Goal: Task Accomplishment & Management: Use online tool/utility

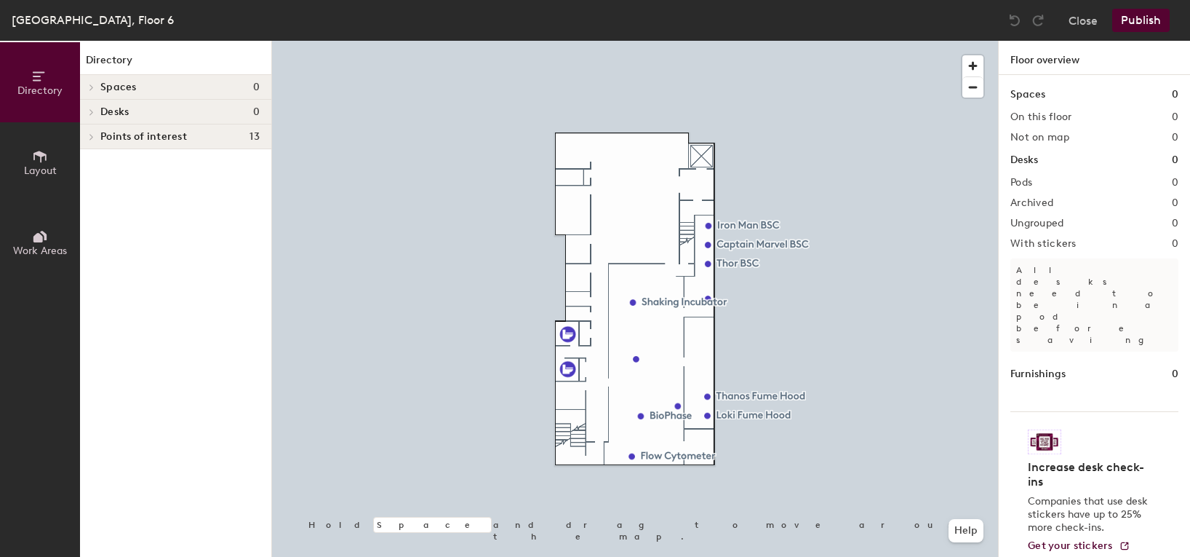
click at [35, 159] on icon at bounding box center [40, 156] width 16 height 16
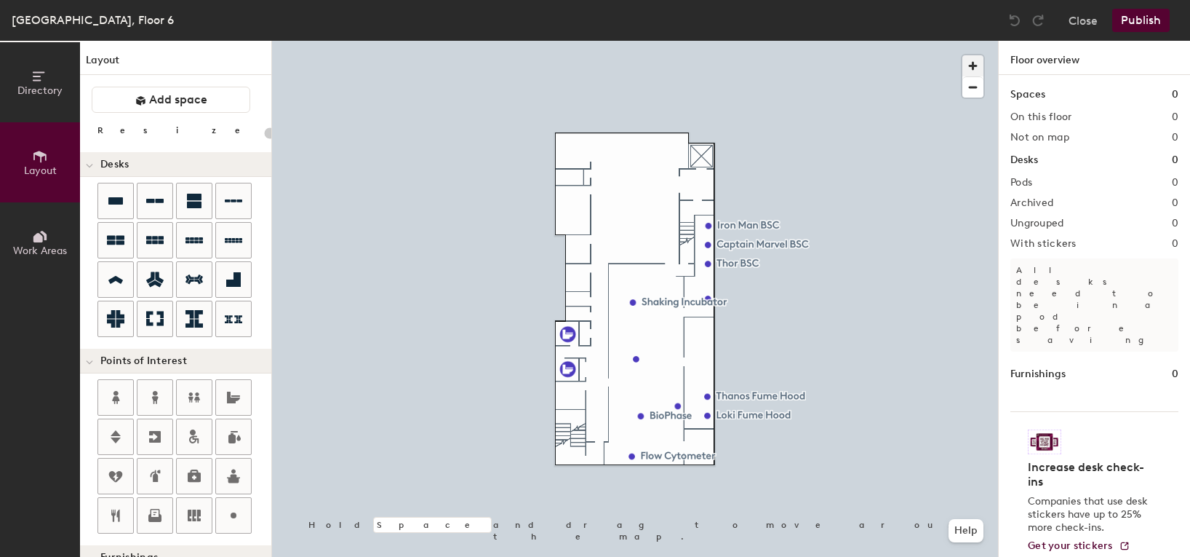
click at [979, 67] on span "button" at bounding box center [973, 65] width 21 height 21
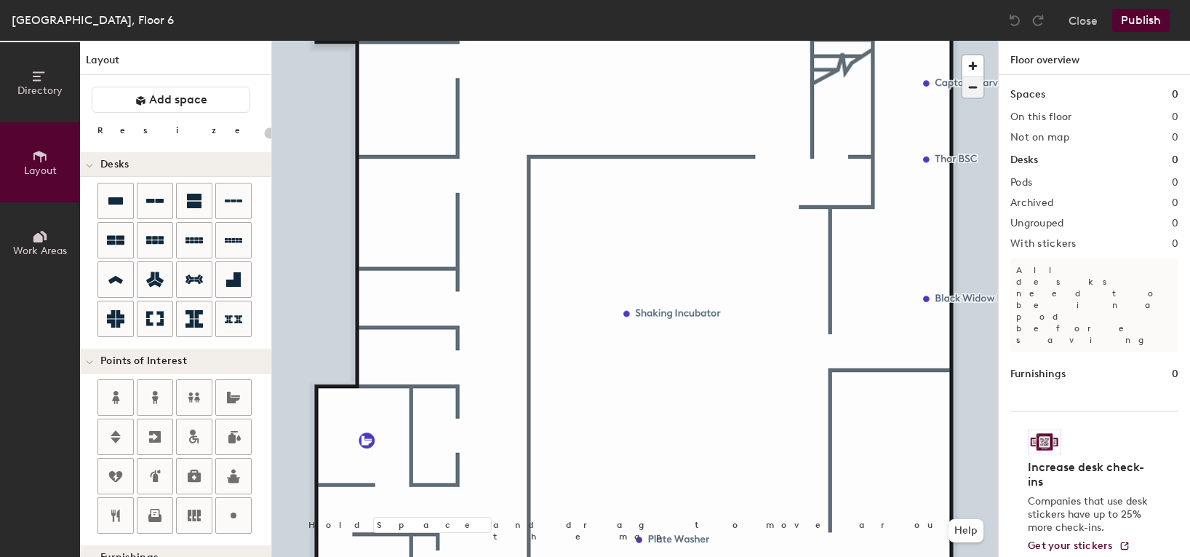
click at [974, 84] on span "button" at bounding box center [973, 87] width 21 height 20
click at [912, 41] on div at bounding box center [635, 41] width 726 height 0
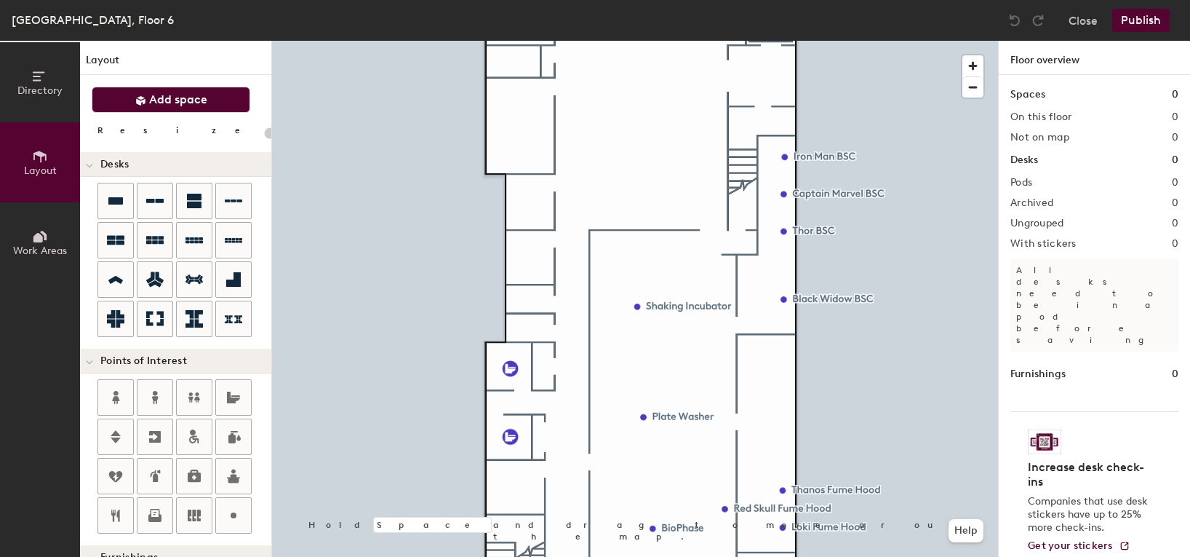
click at [173, 106] on span "Add space" at bounding box center [178, 99] width 58 height 15
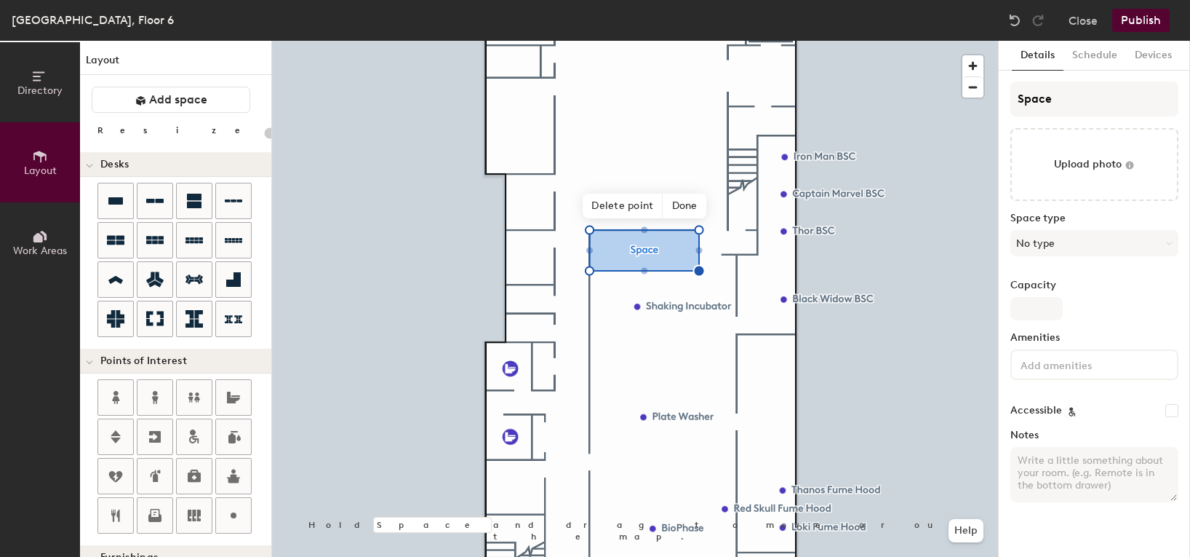
type input "20"
click at [1051, 104] on input "Space" at bounding box center [1095, 98] width 168 height 35
drag, startPoint x: 1073, startPoint y: 96, endPoint x: 971, endPoint y: 78, distance: 103.5
click at [971, 78] on div "Directory Layout Work Areas Layout Add space Resize Desks Points of Interest Fu…" at bounding box center [595, 299] width 1190 height 516
type input "S"
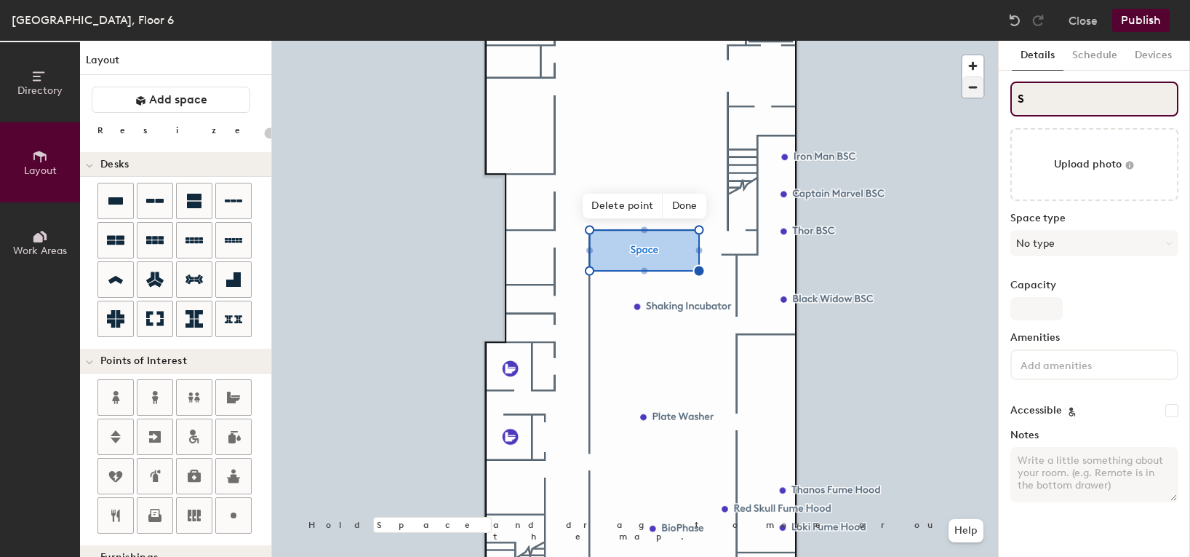
type input "20"
type input "St"
type input "20"
type input "Stock"
type input "20"
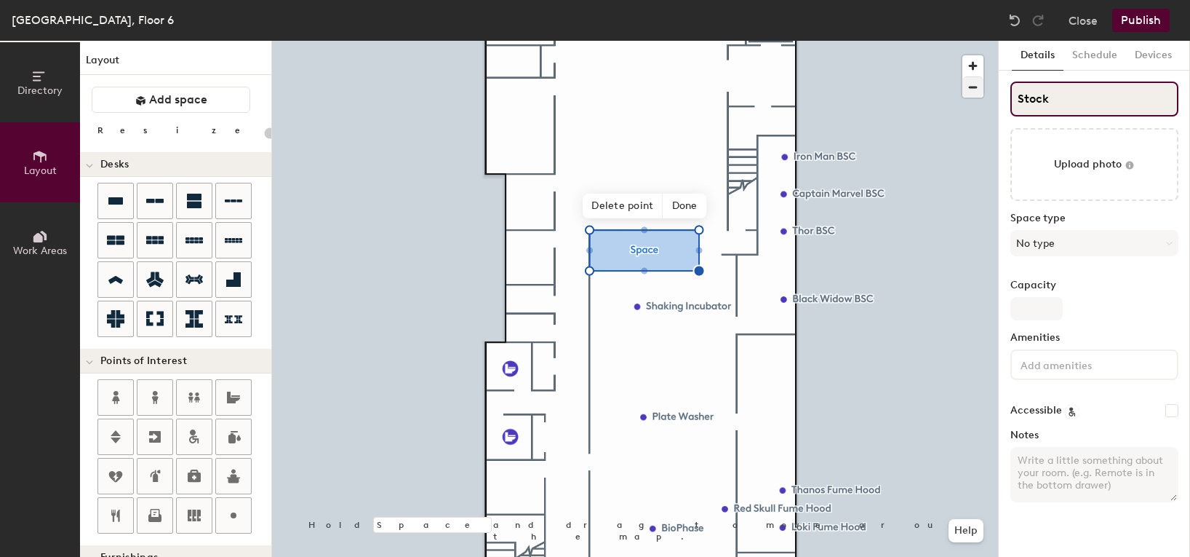
type input "Stock"
type input "20"
type input "Stock A"
type input "20"
type input "Stock Are"
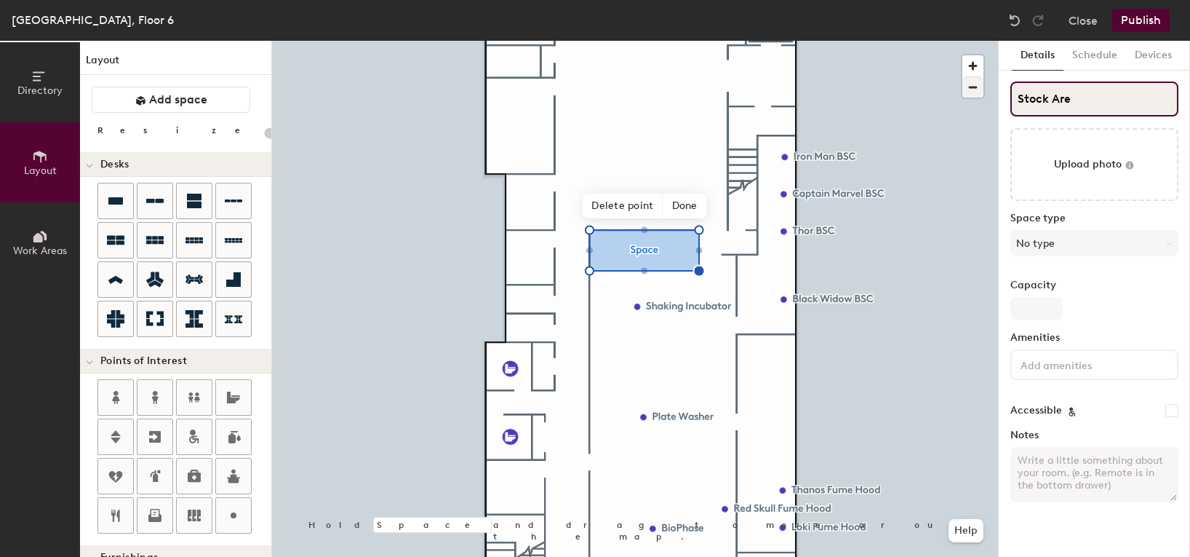
type input "20"
type input "Stock Area"
type input "20"
type input "Stock Area"
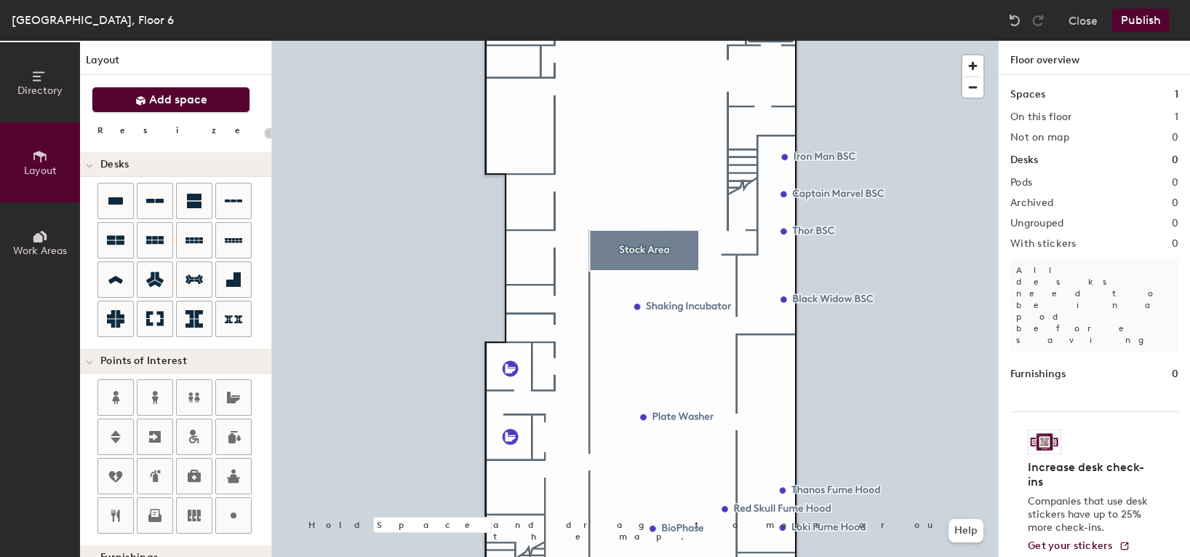
click at [151, 103] on span "Add space" at bounding box center [178, 99] width 58 height 15
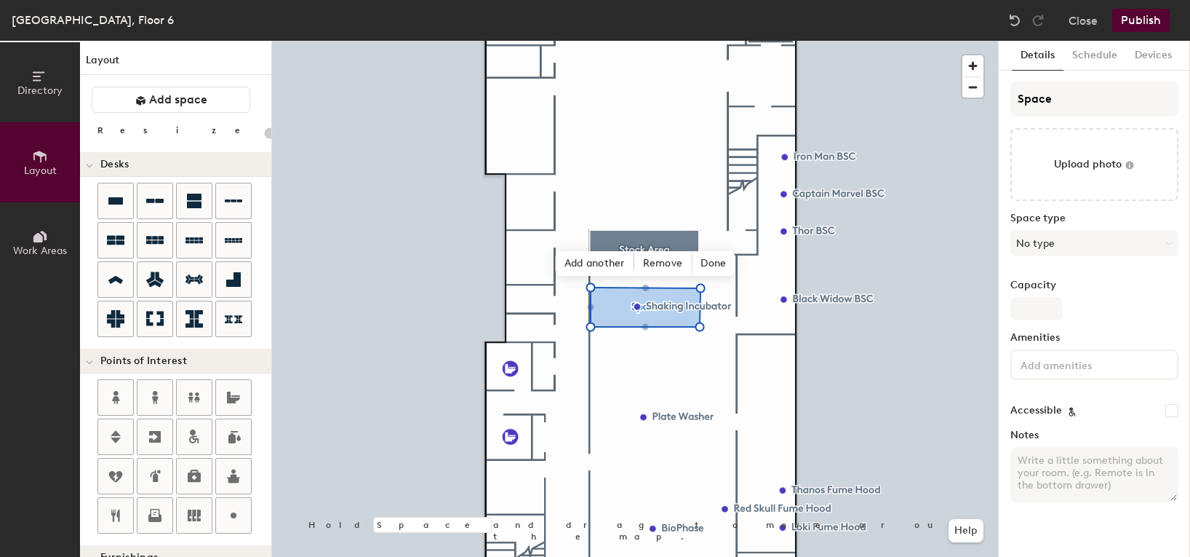
type input "20"
click at [1076, 109] on input "Space" at bounding box center [1095, 98] width 168 height 35
type input "Spa"
type input "20"
type input "S"
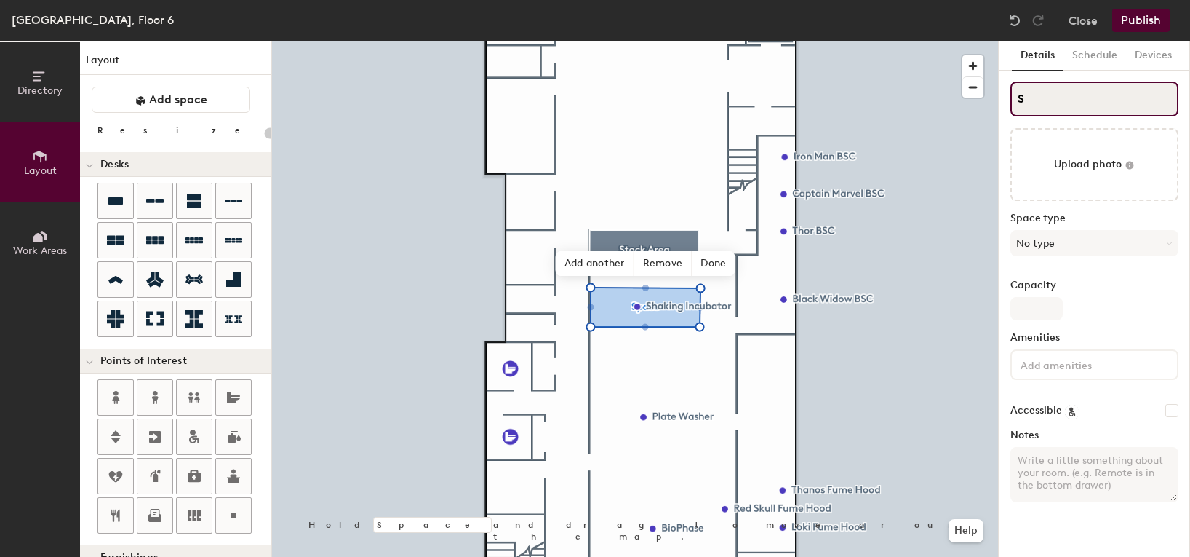
type input "20"
type input "S"
type input "20"
type input "SB"
type input "20"
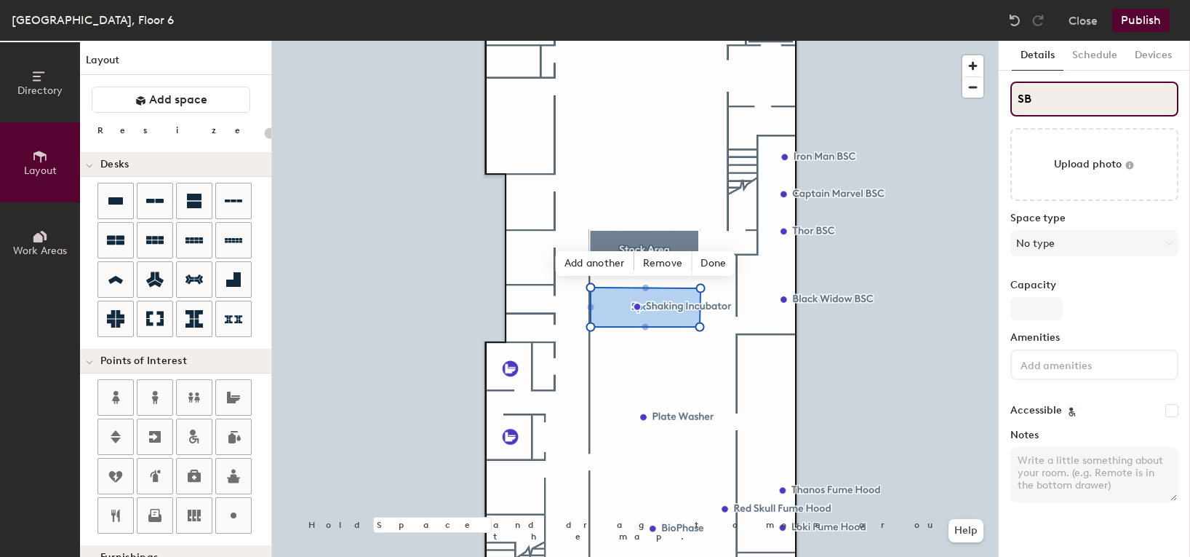
type input "SBa"
type input "20"
type input "SBay"
type input "20"
type input "SBa"
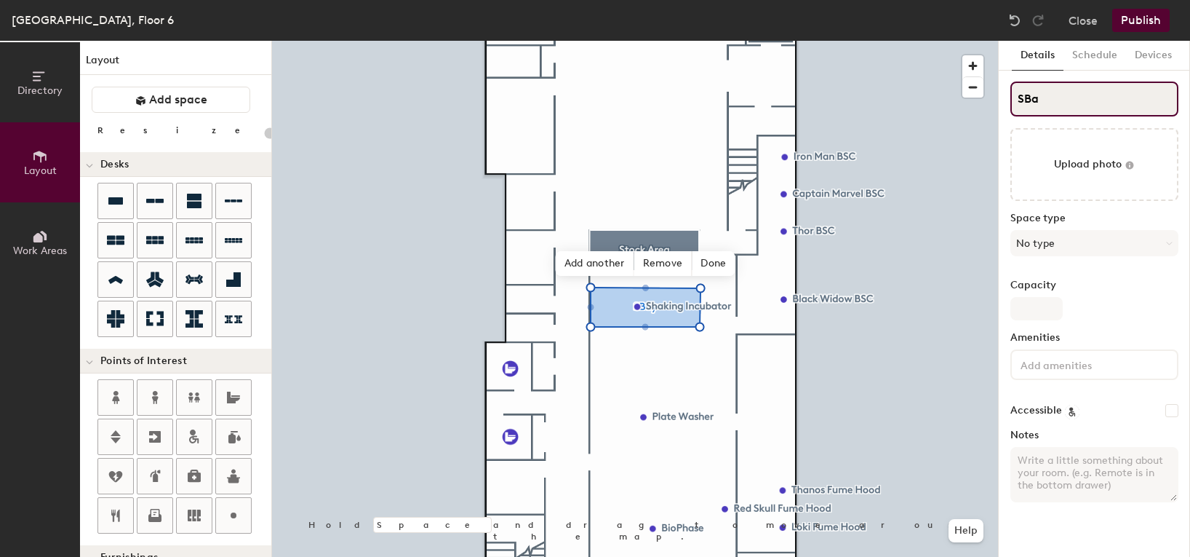
type input "20"
type input "SB"
type input "20"
type input "S"
type input "20"
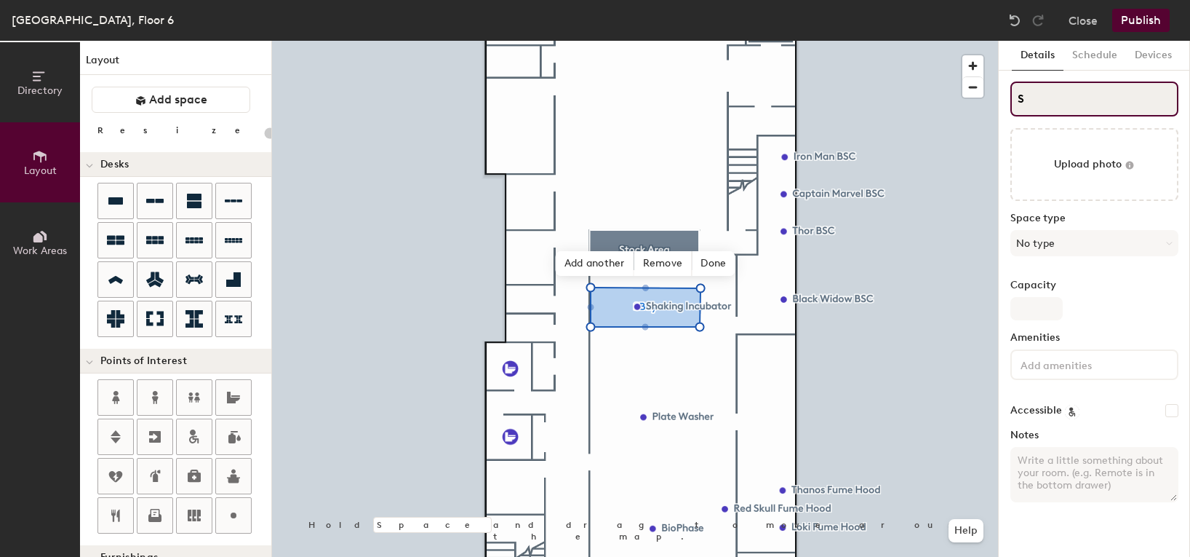
type input "S"
type input "20"
type input "SB"
type input "20"
type input "SBay"
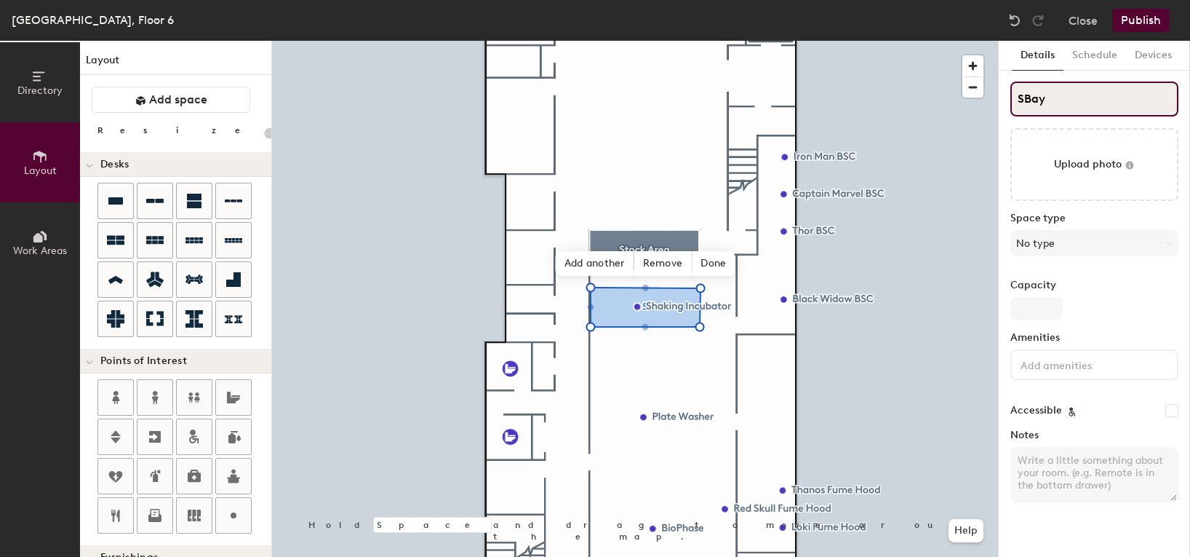
type input "20"
type input "SBa"
type input "20"
type input "SB"
type input "20"
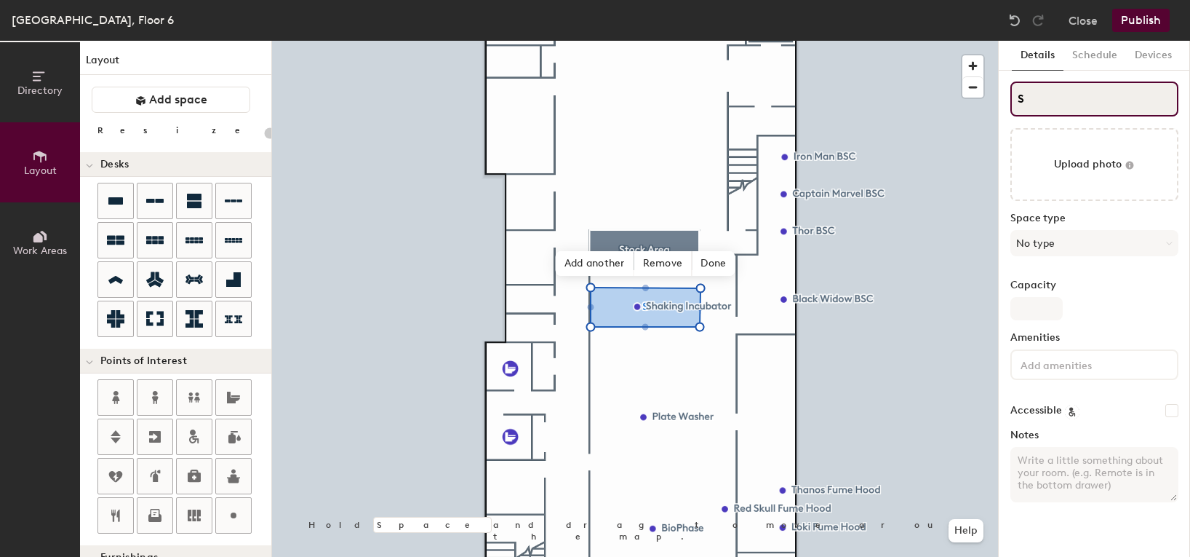
type input "S"
type input "20"
type input "S"
type input "20"
click at [1037, 104] on input "S" at bounding box center [1095, 98] width 168 height 35
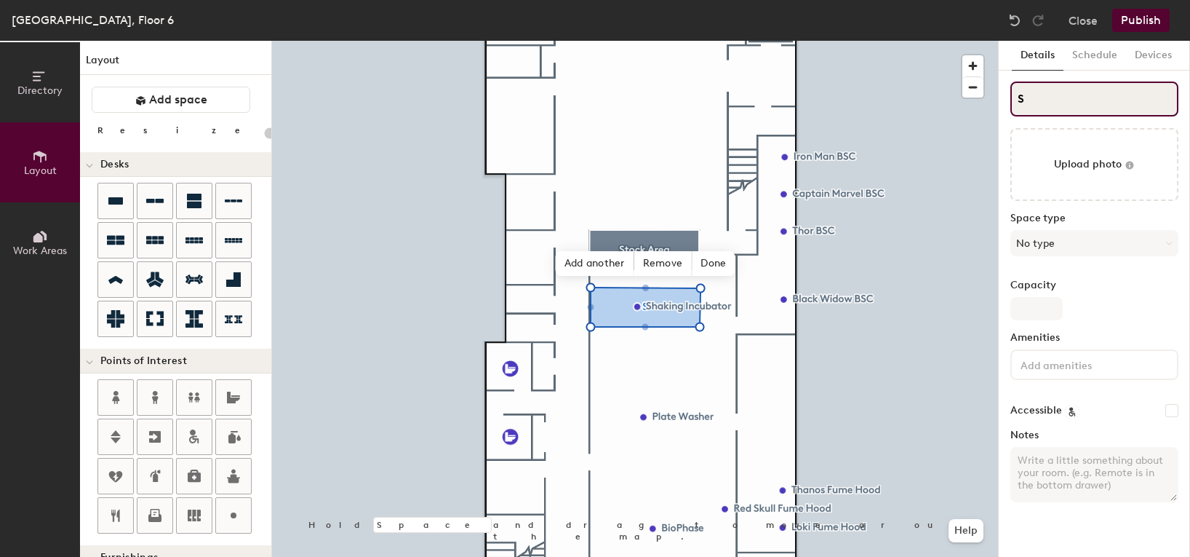
type input "SB"
type input "20"
type input "SBay"
type input "20"
type input "SBay"
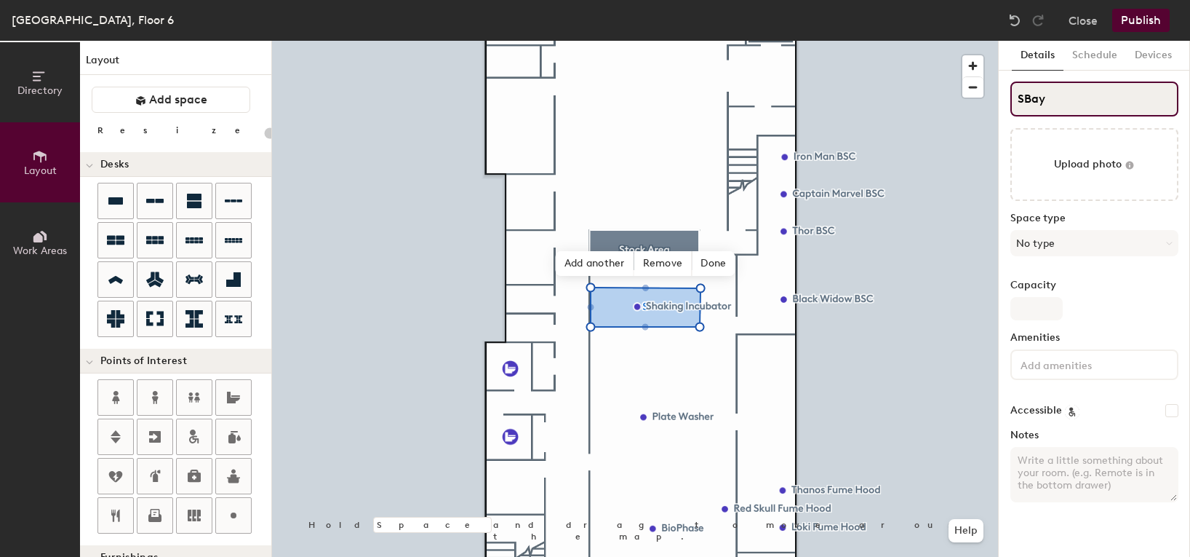
type input "20"
type input "SBay 1 an"
type input "20"
type input "SBay 1 and"
type input "20"
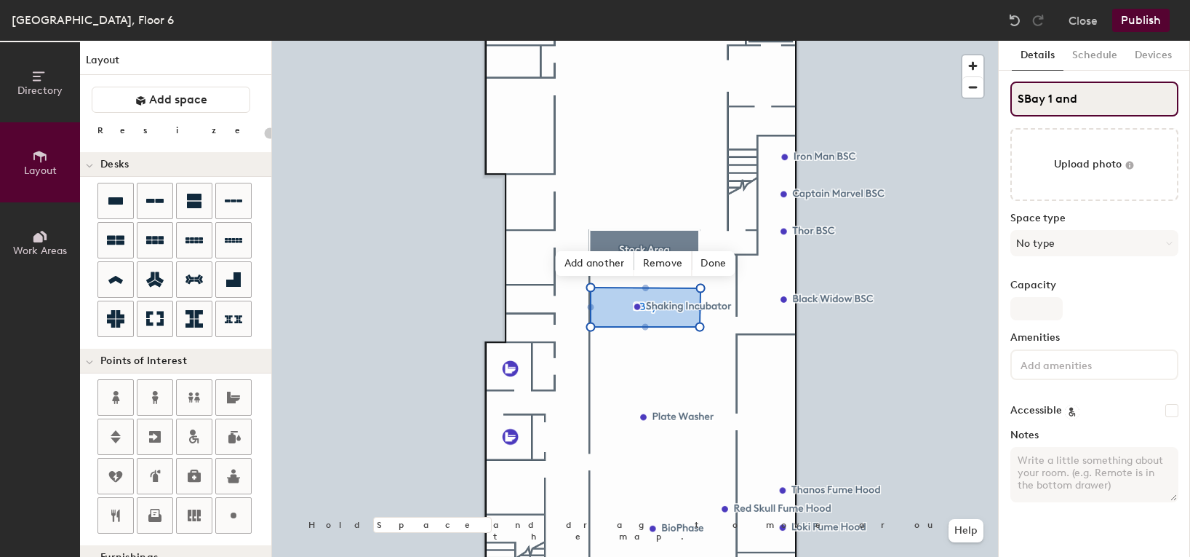
type input "SBay 1 and B"
type input "20"
type input "SBay 1 and Bay"
type input "20"
type input "SBay 1 and Bay"
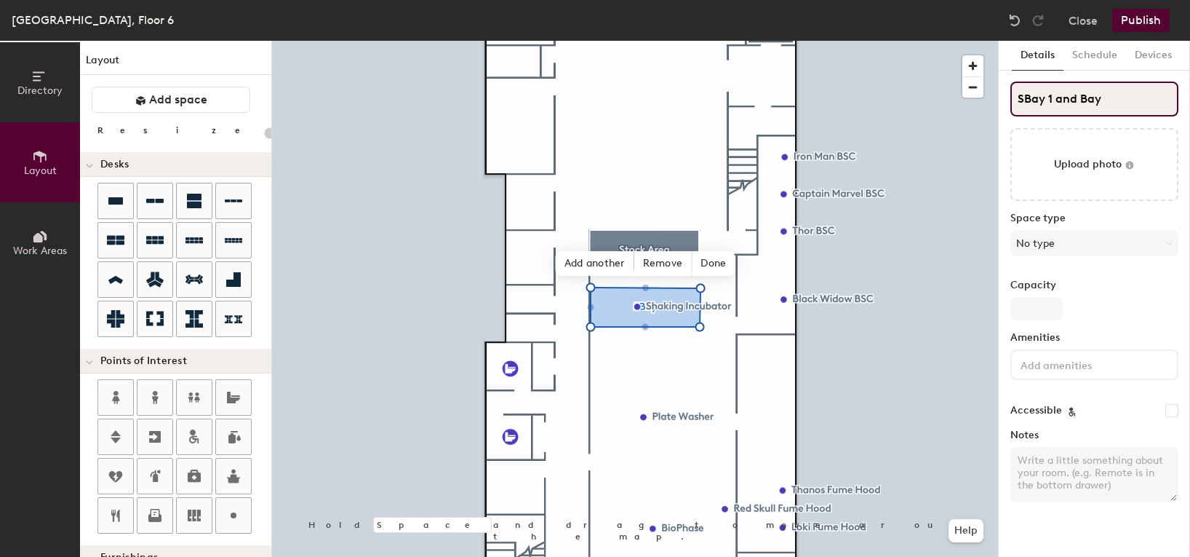
type input "20"
type input "SBay 1 and Bay 2"
type input "20"
click at [1024, 103] on input "SBay 1 and Bay 2" at bounding box center [1095, 98] width 168 height 35
type input "Bay 1 and Bay 2"
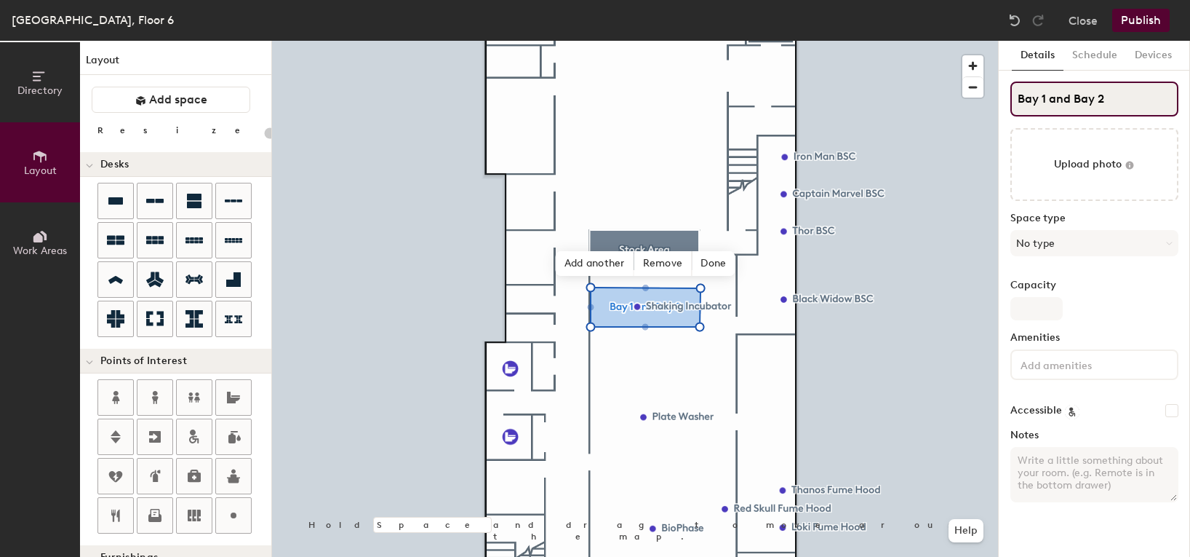
type input "20"
type input "Bay 1 and Bay 2"
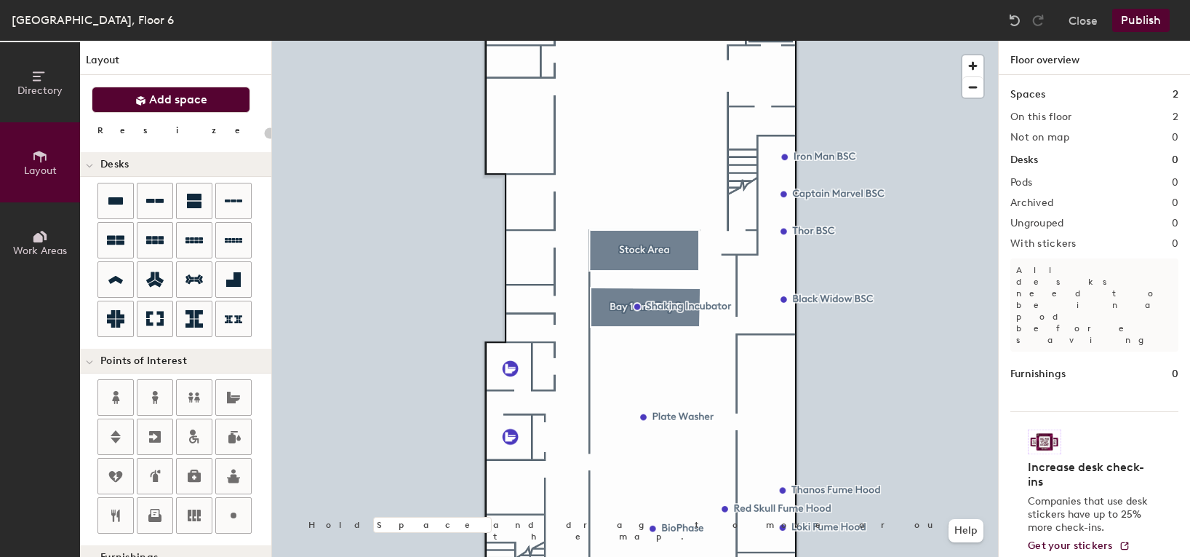
click at [181, 89] on button "Add space" at bounding box center [171, 100] width 159 height 26
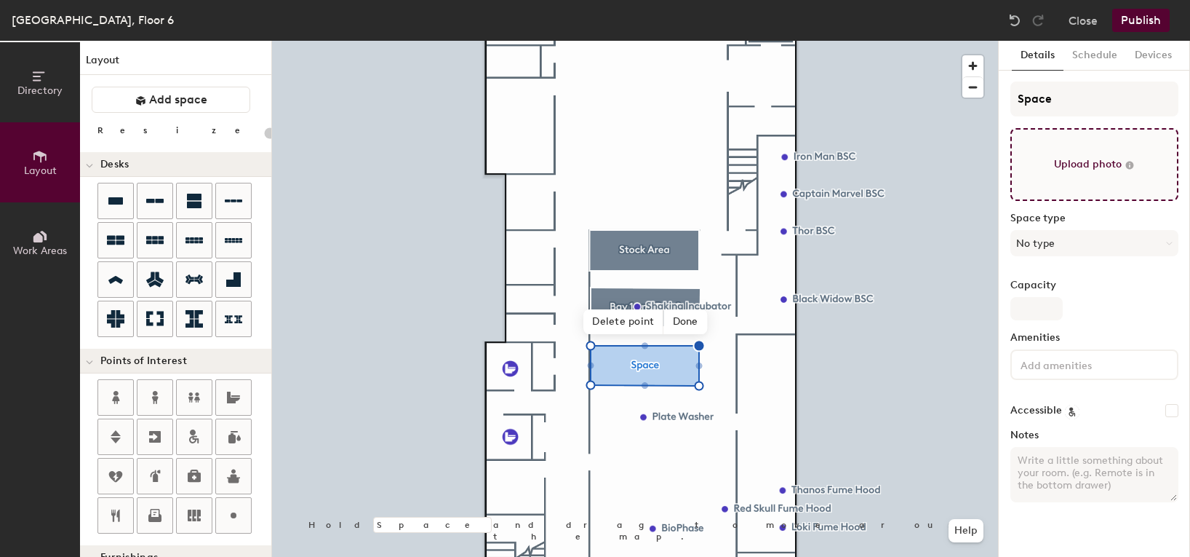
type input "20"
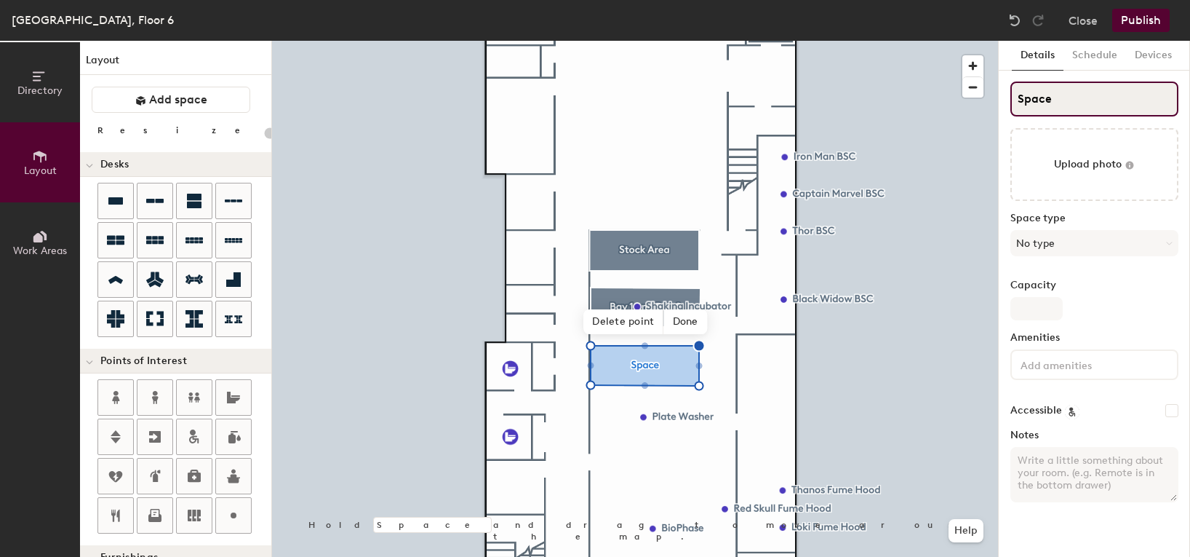
click at [1035, 97] on input "Space" at bounding box center [1095, 98] width 168 height 35
drag, startPoint x: 1022, startPoint y: 100, endPoint x: 1064, endPoint y: 102, distance: 42.2
click at [1064, 102] on input "Space" at bounding box center [1095, 98] width 168 height 35
type input "S"
type input "20"
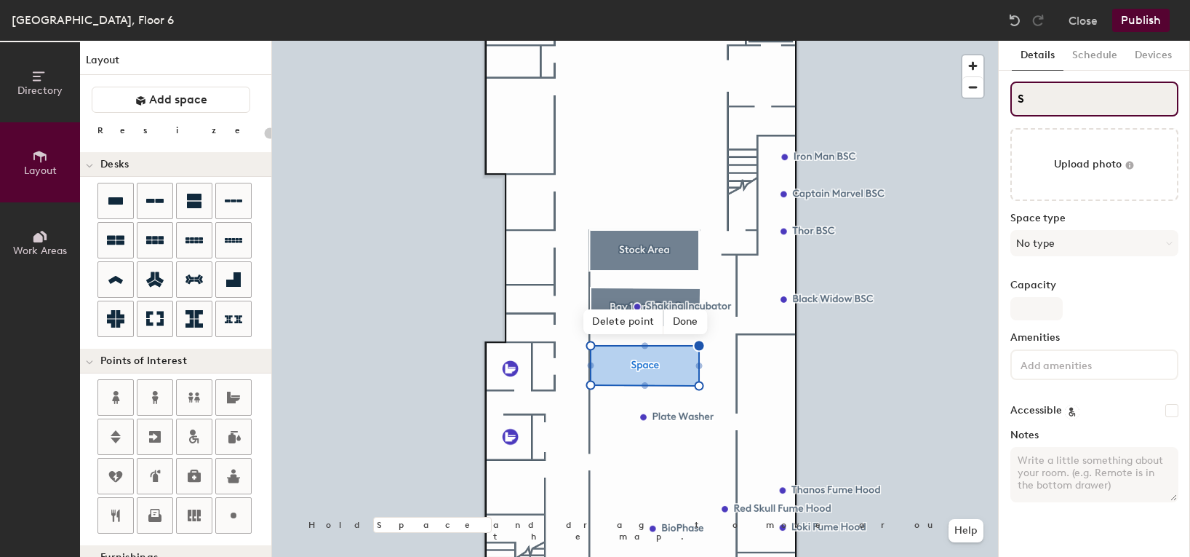
type input "S"
type input "20"
type input "SB"
type input "20"
type input "SBays"
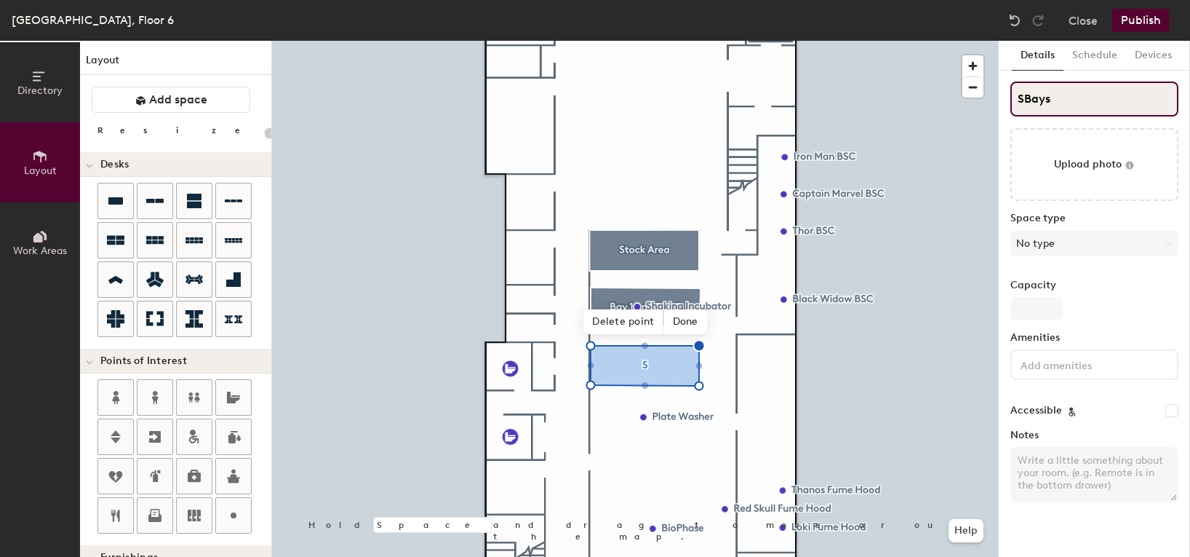
type input "20"
type input "SBays 2"
type input "20"
type input "SBays 2 a"
type input "20"
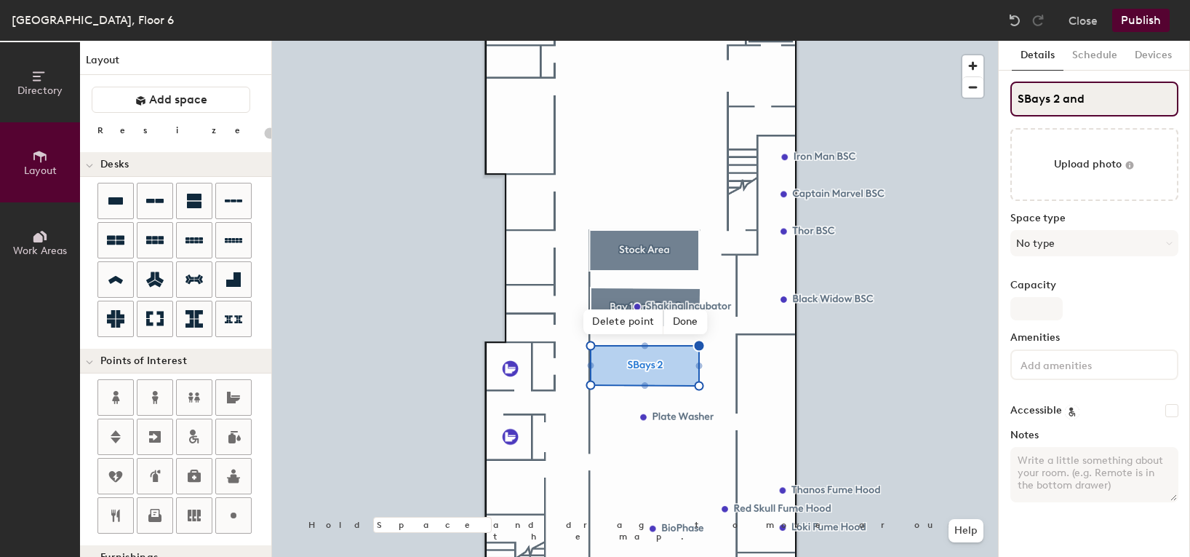
type input "SBays 2 and"
type input "20"
type input "SBays 2 and 3"
type input "20"
type input "SBays 2 and"
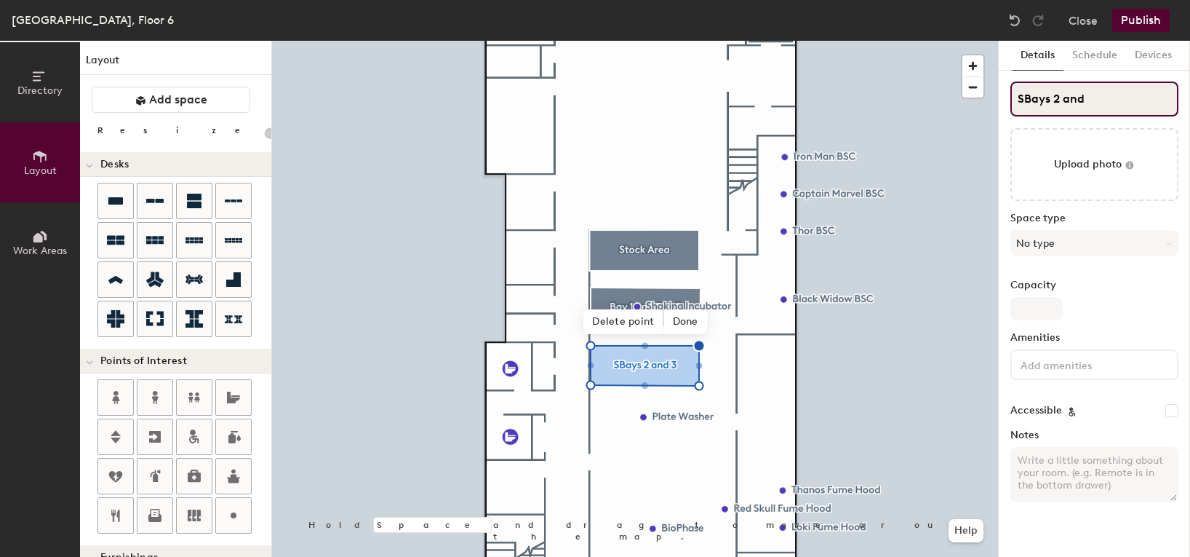
type input "20"
type input "SBays 2 an"
type input "20"
type input "SBays 2"
type input "20"
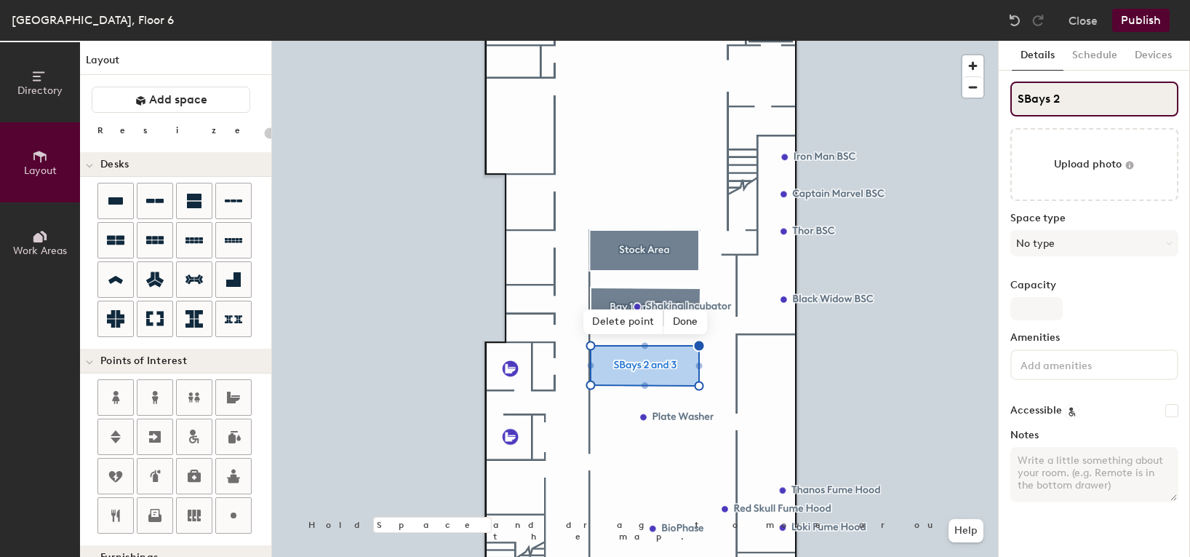
type input "SBays"
type input "20"
type input "SBays"
type input "20"
type input "SBays"
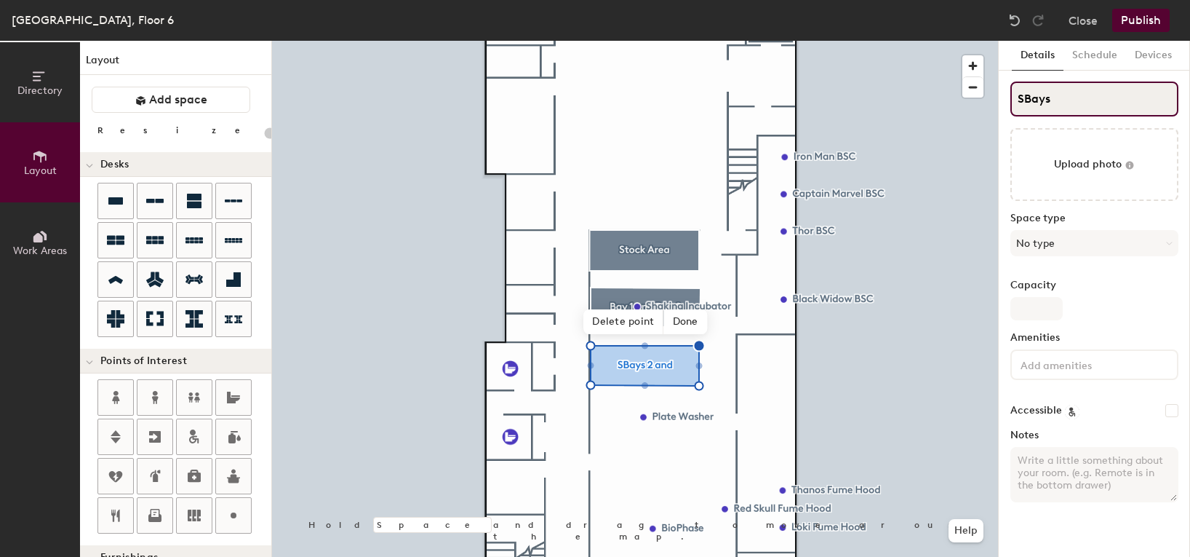
type input "20"
type input "SBays 3"
type input "20"
type input "SBays 3an"
type input "20"
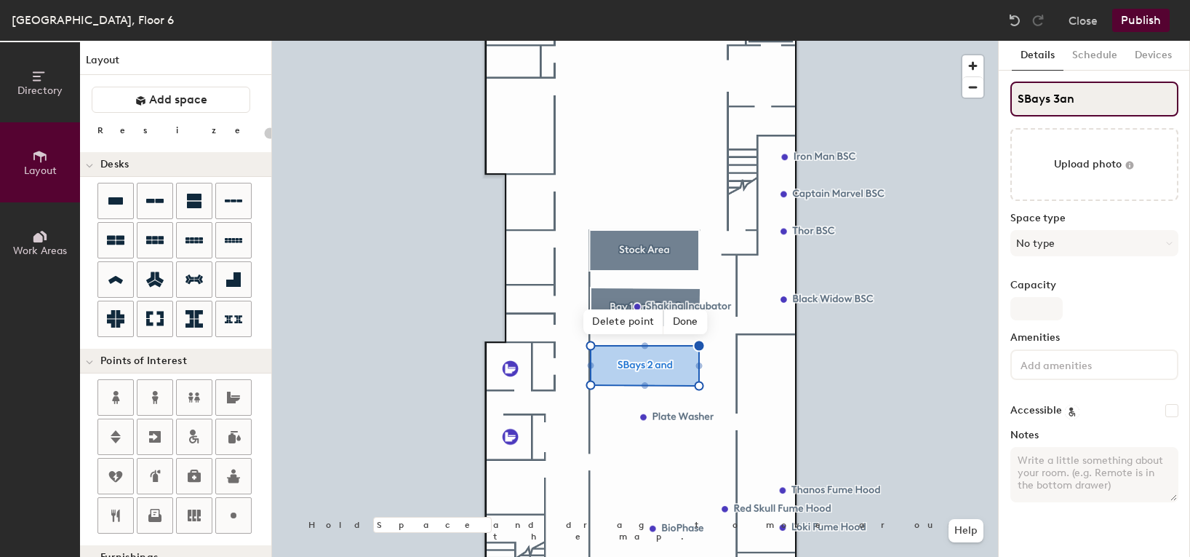
type input "SBays 3and"
type input "20"
type input "SBays 3and"
type input "20"
type input "SBays 3and"
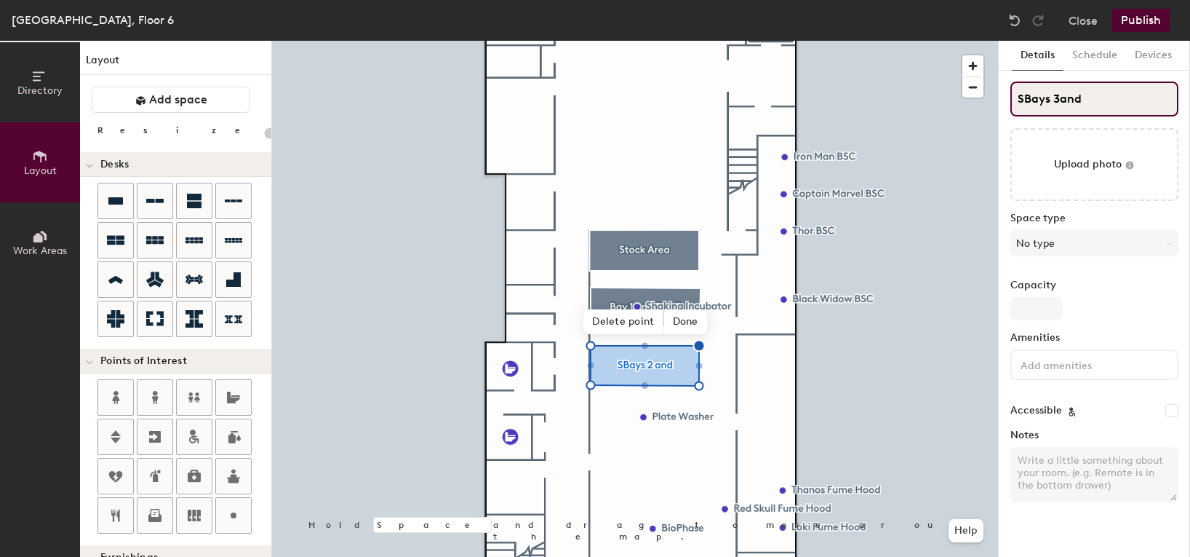
type input "20"
type input "SBays 3"
type input "20"
type input "SBays 3"
type input "20"
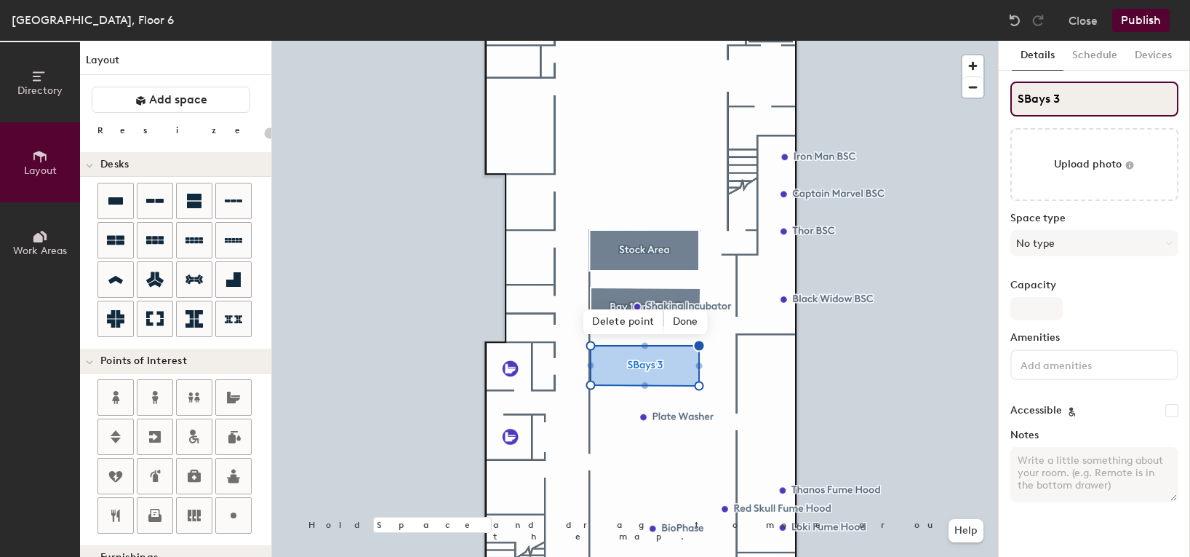
type input "SBays 3"
type input "20"
type input "SBays 3&"
type input "20"
type input "SBays 3&4"
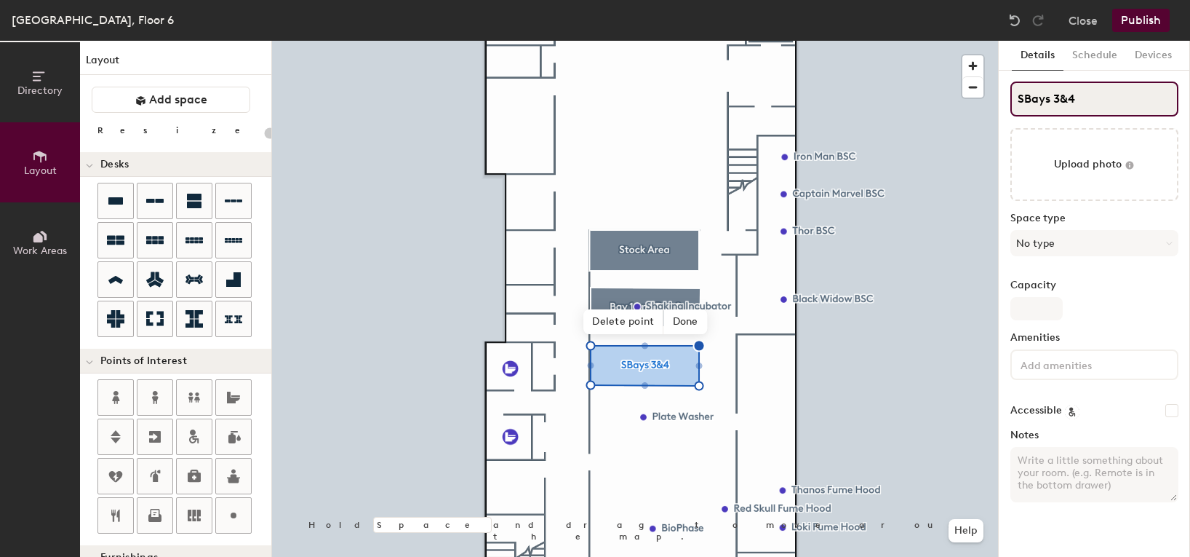
type input "20"
click at [1025, 98] on input "SBays 3&4" at bounding box center [1095, 98] width 168 height 35
type input "Bays 3&4"
type input "20"
type input "Bays 3&4"
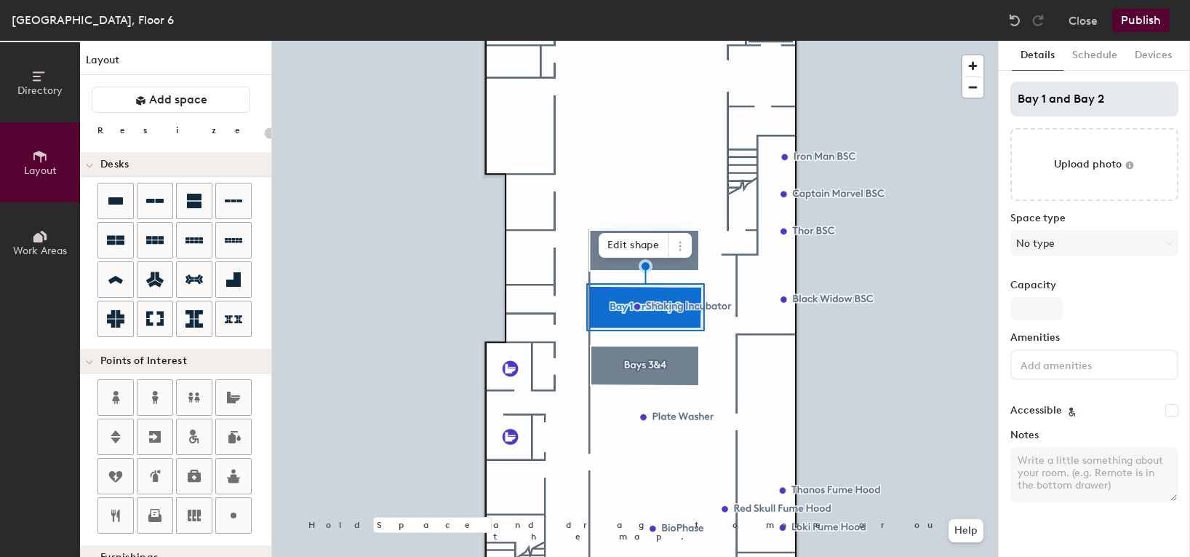
type input "20"
click at [1038, 98] on input "Bay 1 and Bay 2" at bounding box center [1095, 98] width 168 height 35
type input "Bays 1 and Bay 2"
click at [1075, 102] on input "Bays 1 and Bay 2" at bounding box center [1095, 98] width 168 height 35
type input "20"
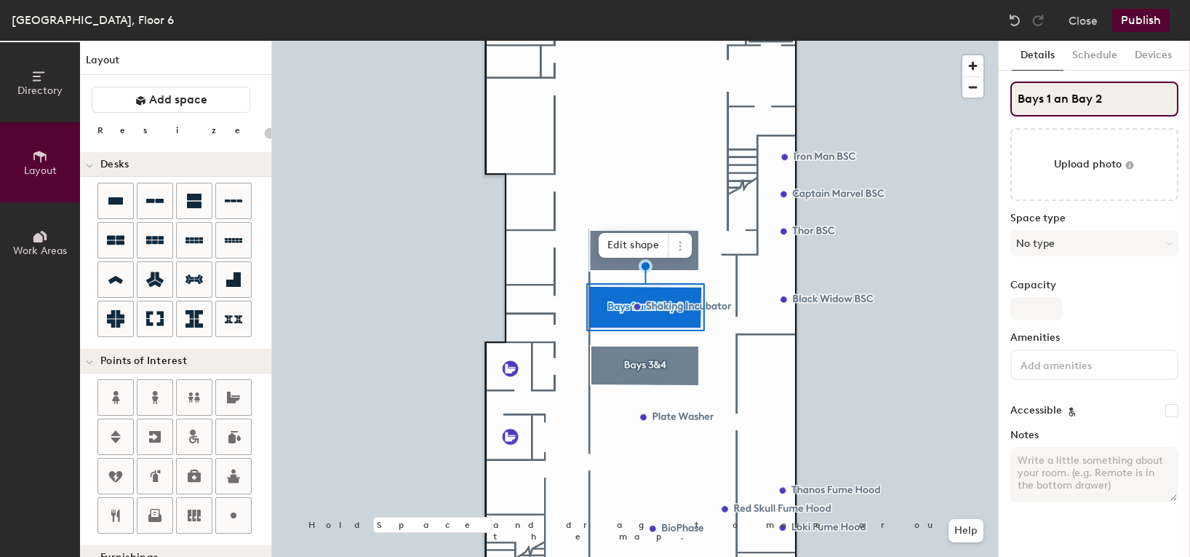
type input "Bays 1 a Bay 2"
type input "20"
type input "Bays 1 Bay 2"
type input "20"
type input "Bays 1 Bay 2"
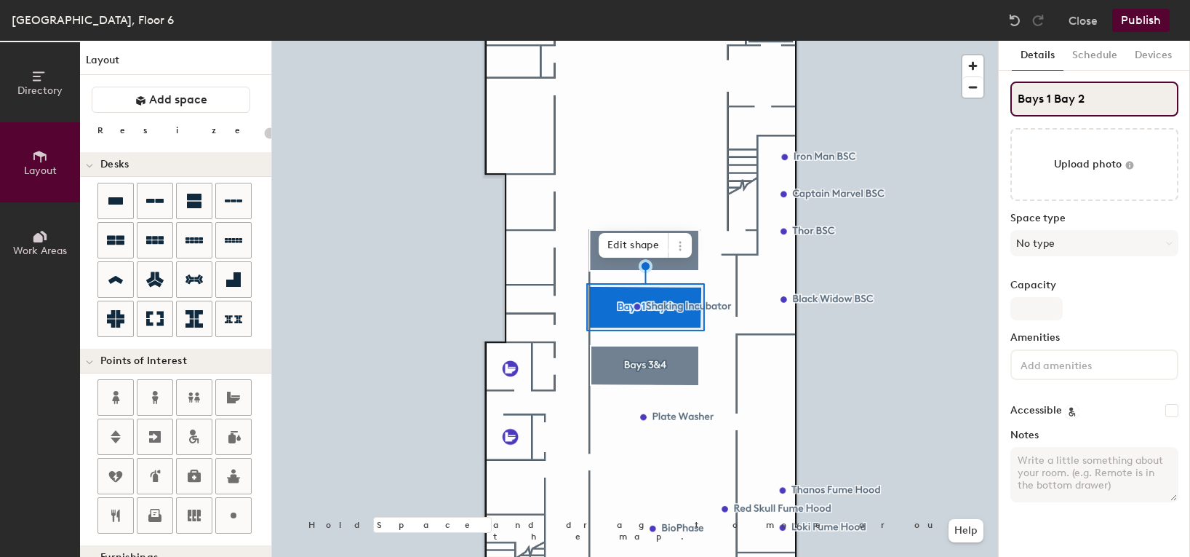
type input "20"
type input "Bays 1& Bay 2"
type input "20"
type input "Bays 1& 2"
type input "20"
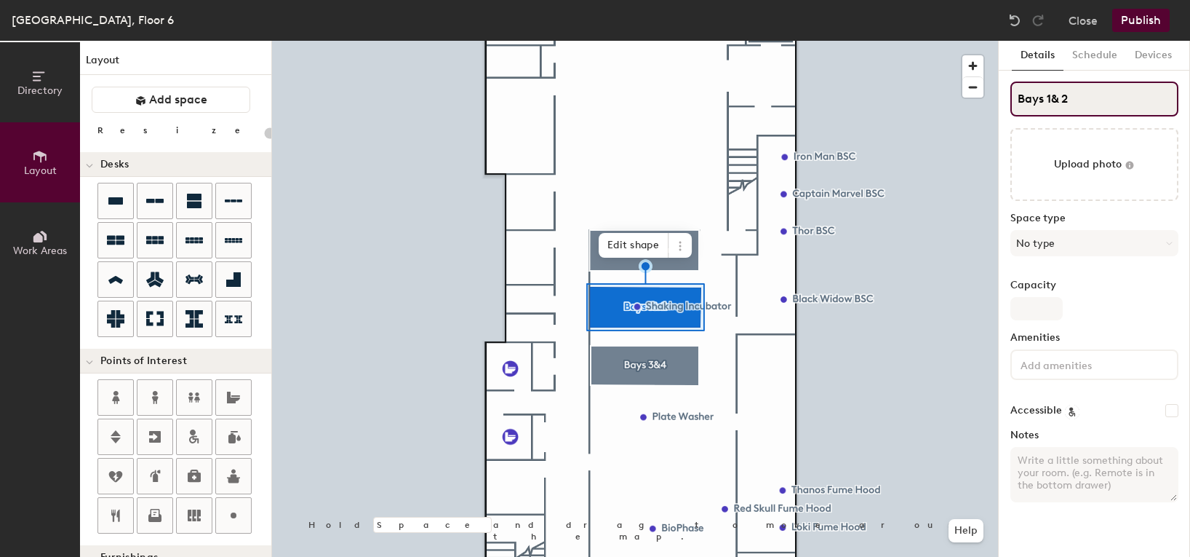
type input "Bays 1&2"
type input "20"
type input "Bays 1&2"
type input "20"
click at [1042, 110] on input "Bays 1&2" at bounding box center [1095, 98] width 168 height 35
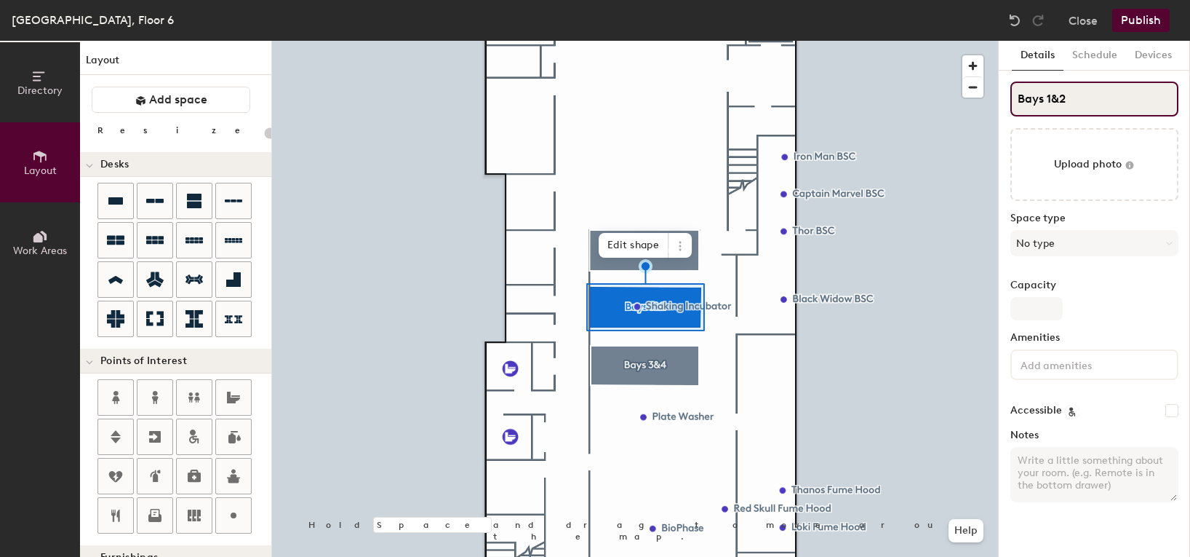
drag, startPoint x: 1044, startPoint y: 100, endPoint x: 1009, endPoint y: 92, distance: 35.7
click at [1009, 92] on div "Details Schedule Devices Bays 1&2 Upload photo Space type No type Capacity Amen…" at bounding box center [1094, 299] width 191 height 516
type input "B 1&2"
type input "20"
type input "Bench 1&2"
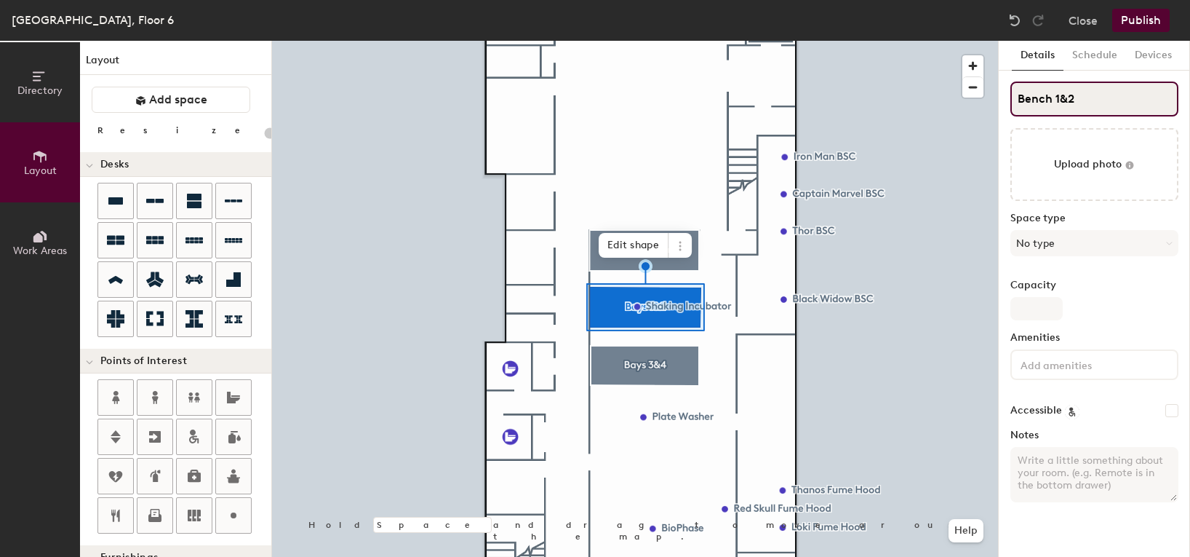
type input "20"
type input "Benche 1&2"
type input "20"
type input "Benches 1&2"
type input "20"
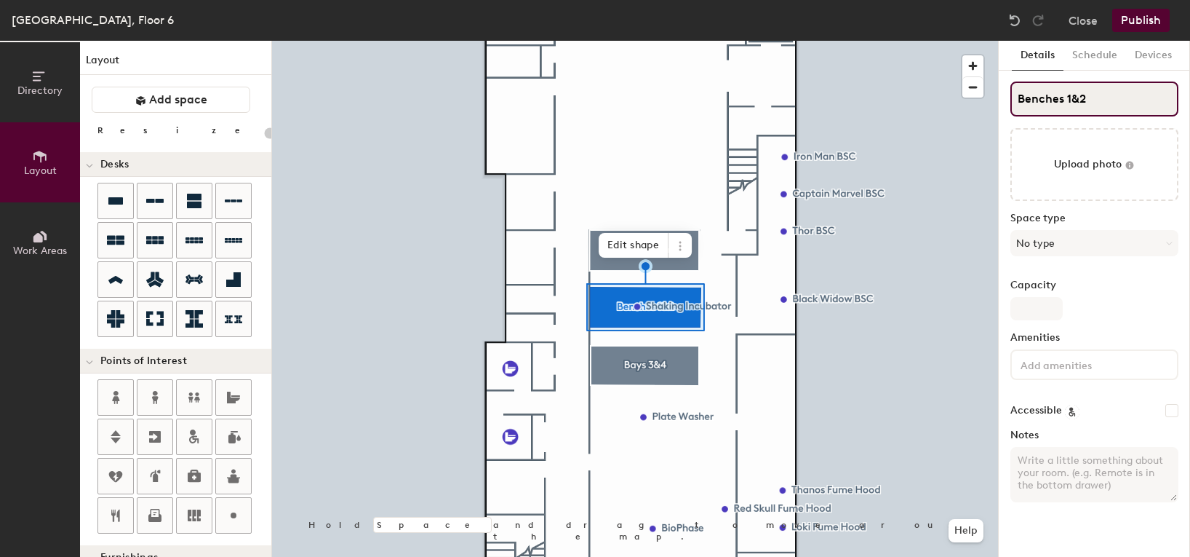
type input "Benches 1&2"
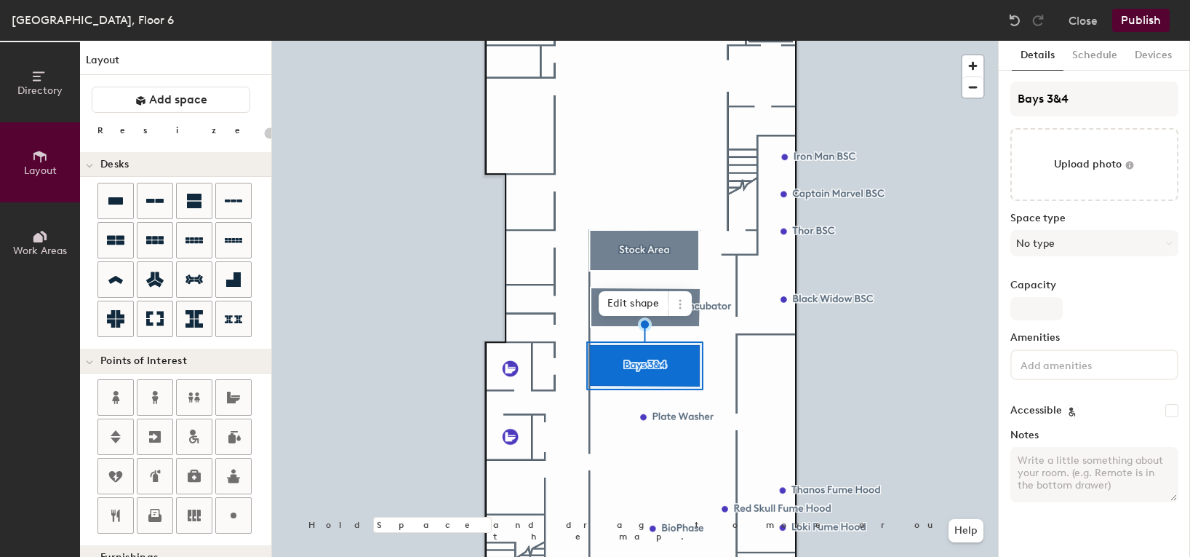
type input "20"
drag, startPoint x: 1043, startPoint y: 101, endPoint x: 1027, endPoint y: 100, distance: 16.1
click at [1027, 100] on input "Bays 3&4" at bounding box center [1095, 98] width 168 height 35
type input "Benche 3&4"
type input "20"
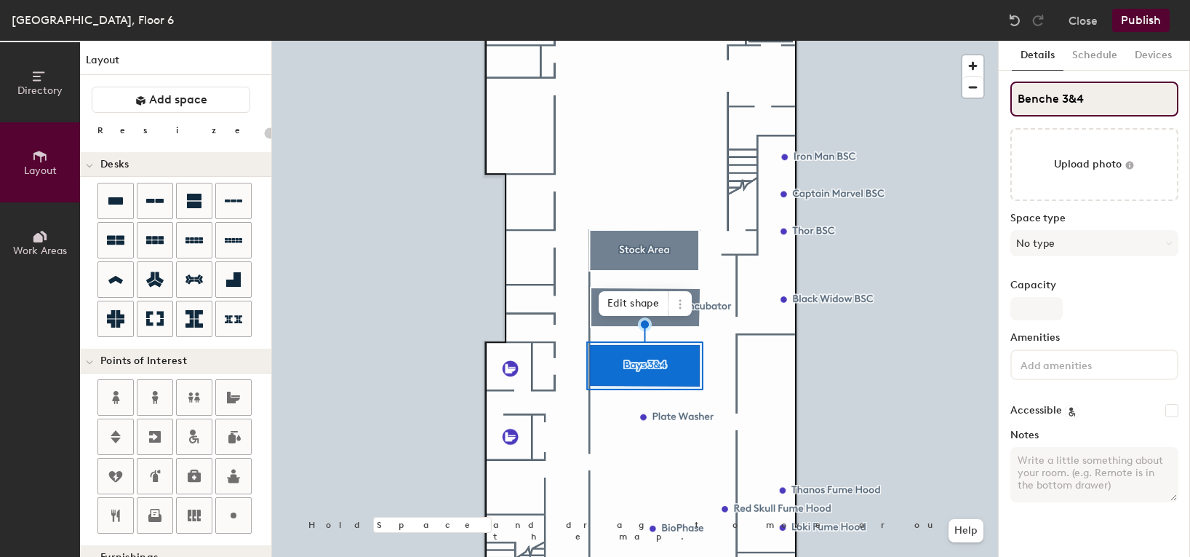
type input "Benches 3&4"
type input "20"
type input "Benches 3&4"
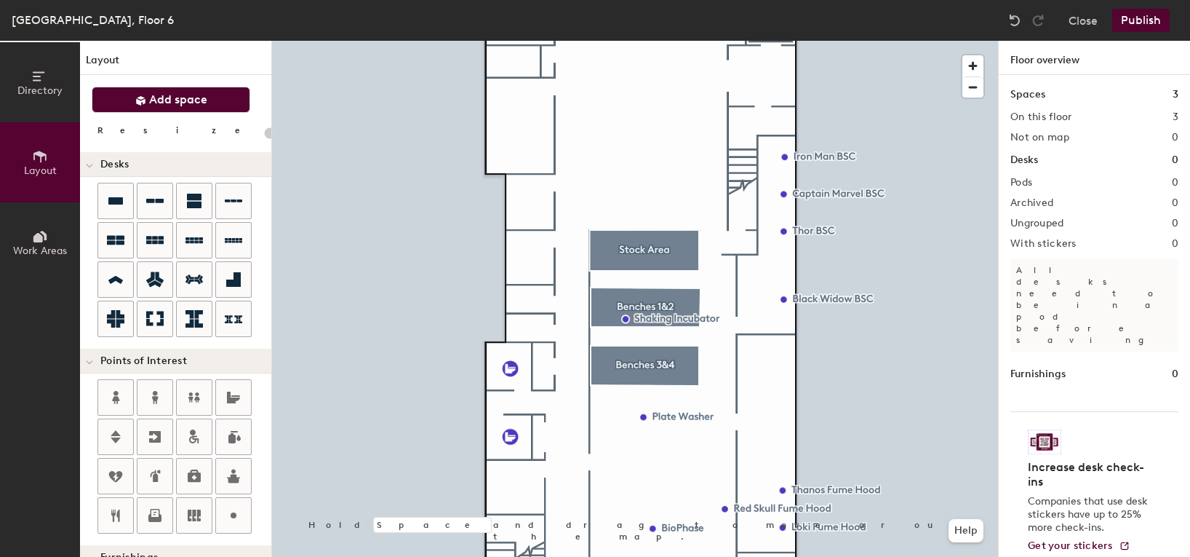
click at [175, 96] on span "Add space" at bounding box center [178, 99] width 58 height 15
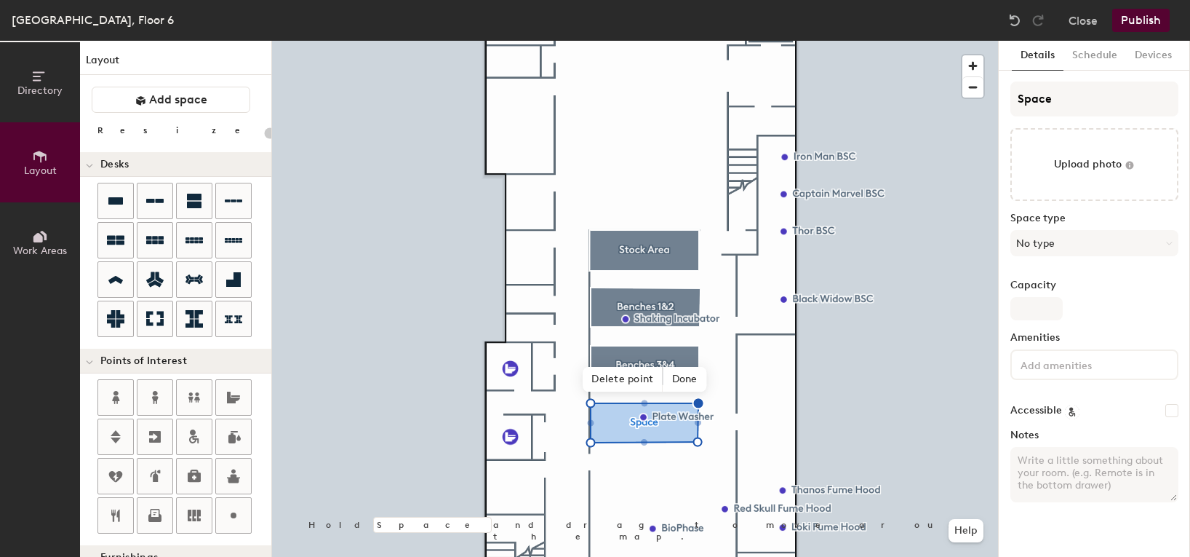
type input "20"
click at [1067, 96] on input "Space" at bounding box center [1095, 98] width 168 height 35
type input "S"
type input "20"
type input "S"
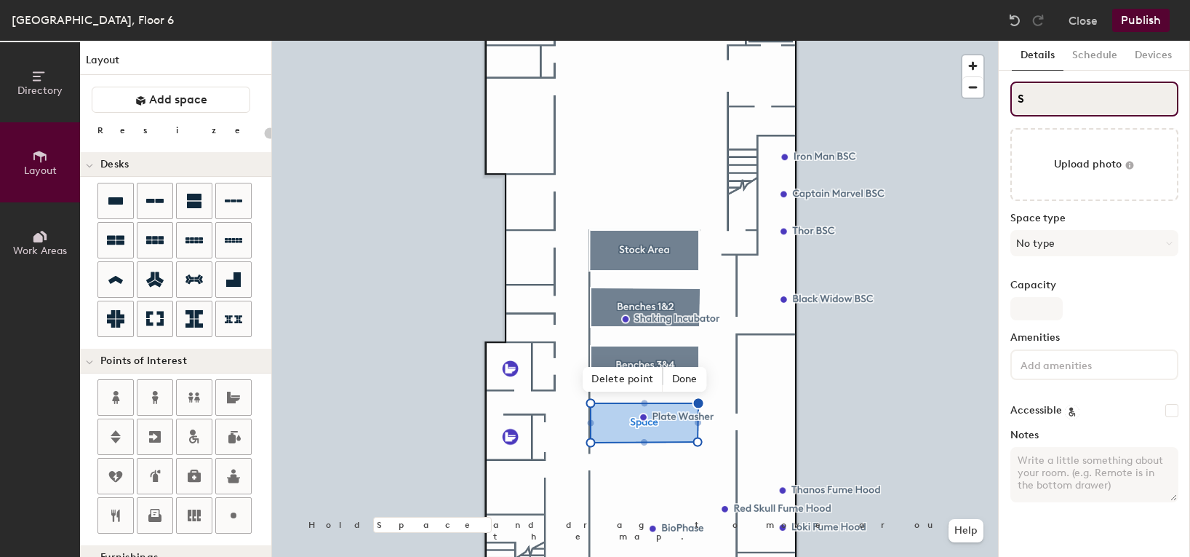
type input "20"
type input "SB"
type input "20"
type input "SBench"
type input "20"
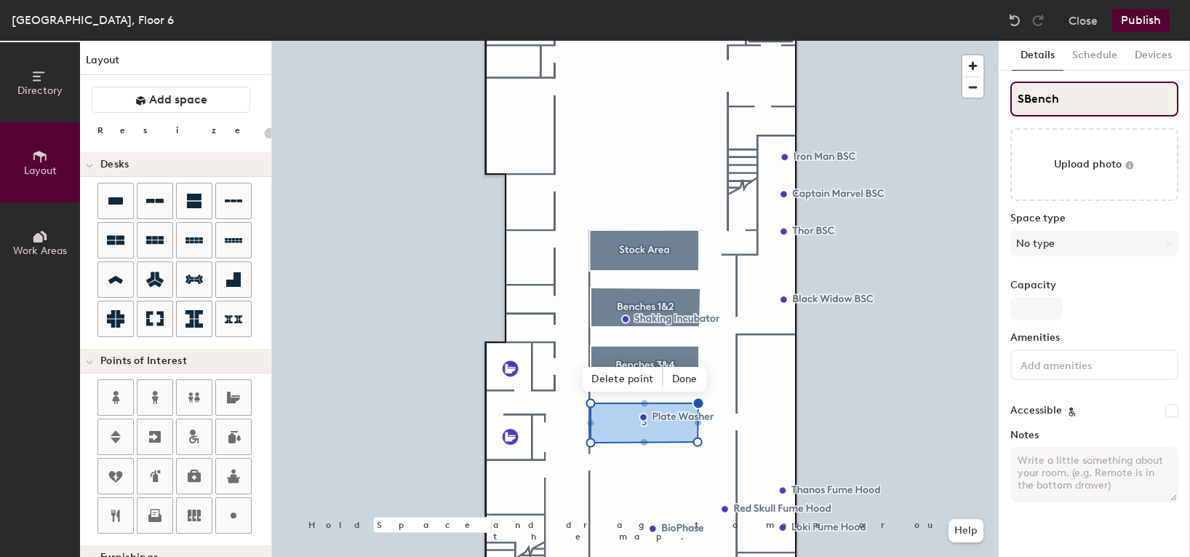
type input "SBenche"
type input "20"
type input "SBenches"
type input "20"
type input "SBenches 5"
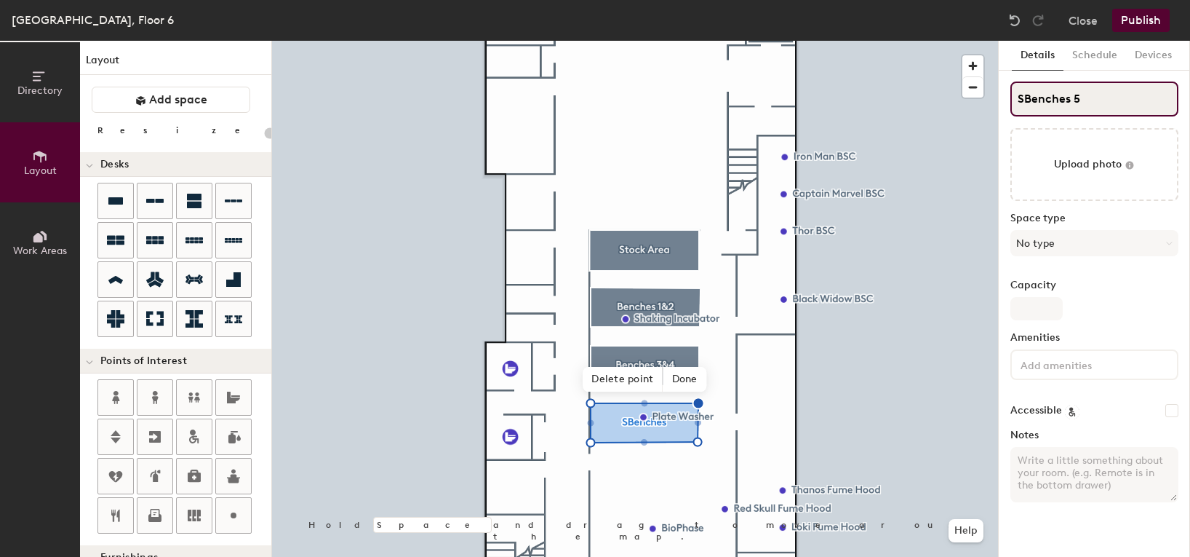
type input "20"
type input "SBenches 5&"
type input "20"
type input "SBenches 5&6"
type input "20"
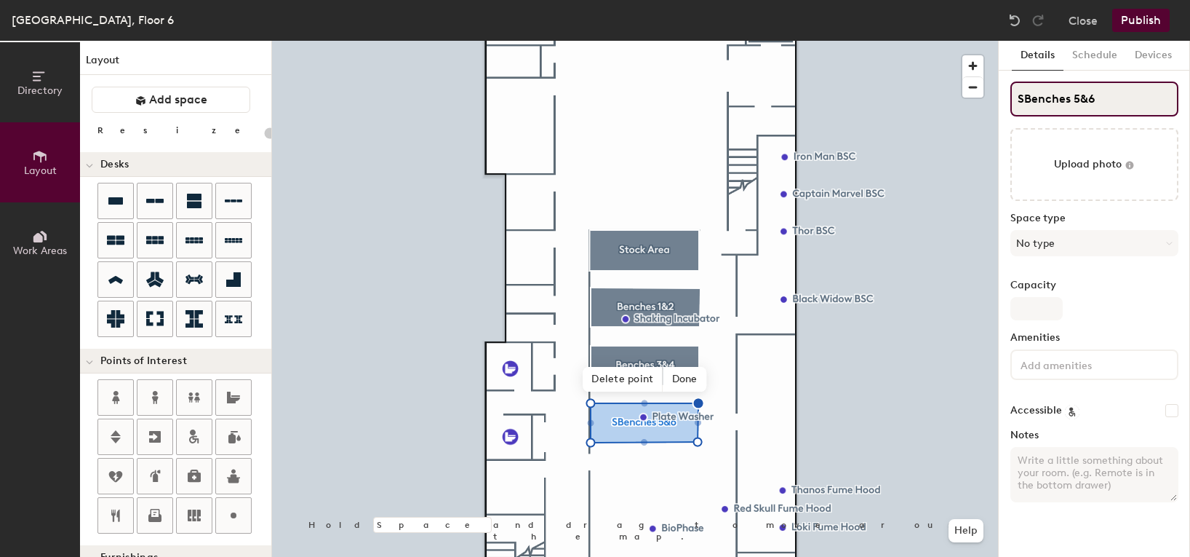
type input "Benches 5&6"
type input "20"
type input "Benches 5&6"
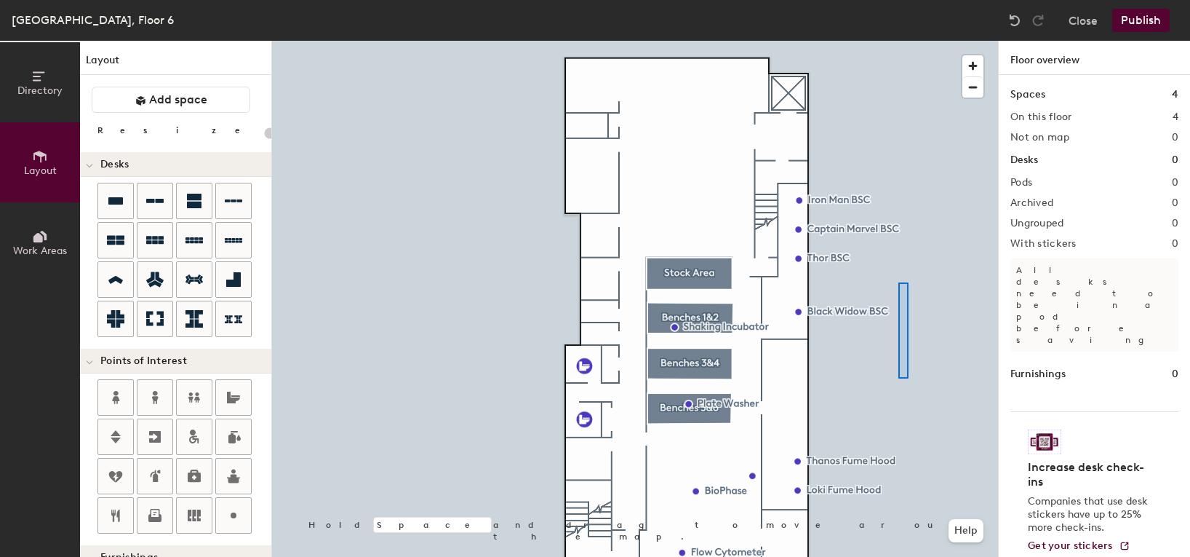
click at [899, 41] on div at bounding box center [635, 41] width 726 height 0
click at [439, 41] on div at bounding box center [635, 41] width 726 height 0
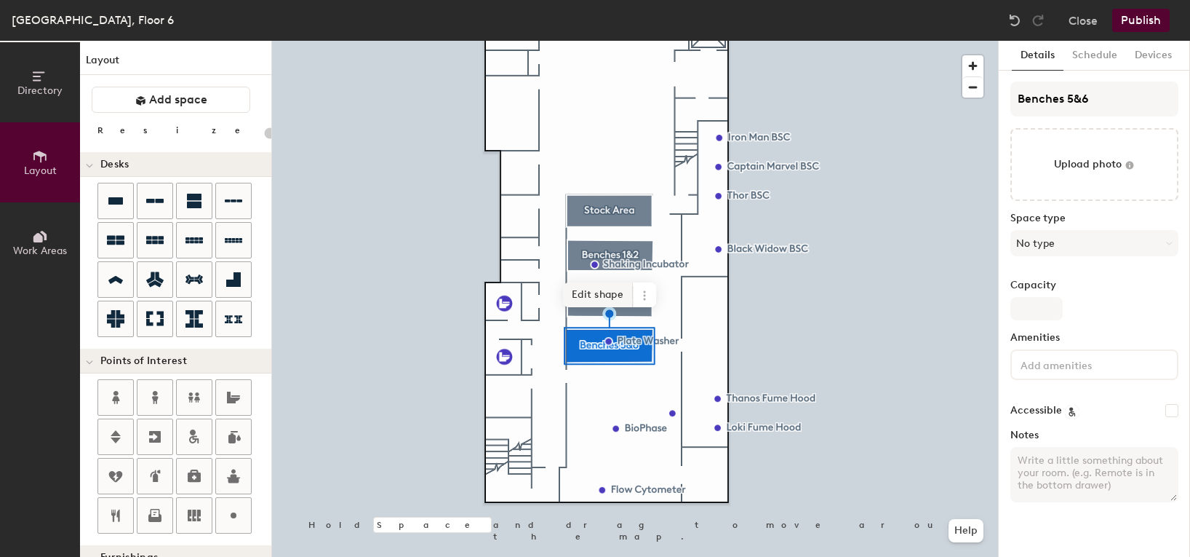
click at [586, 292] on span "Edit shape" at bounding box center [598, 294] width 70 height 25
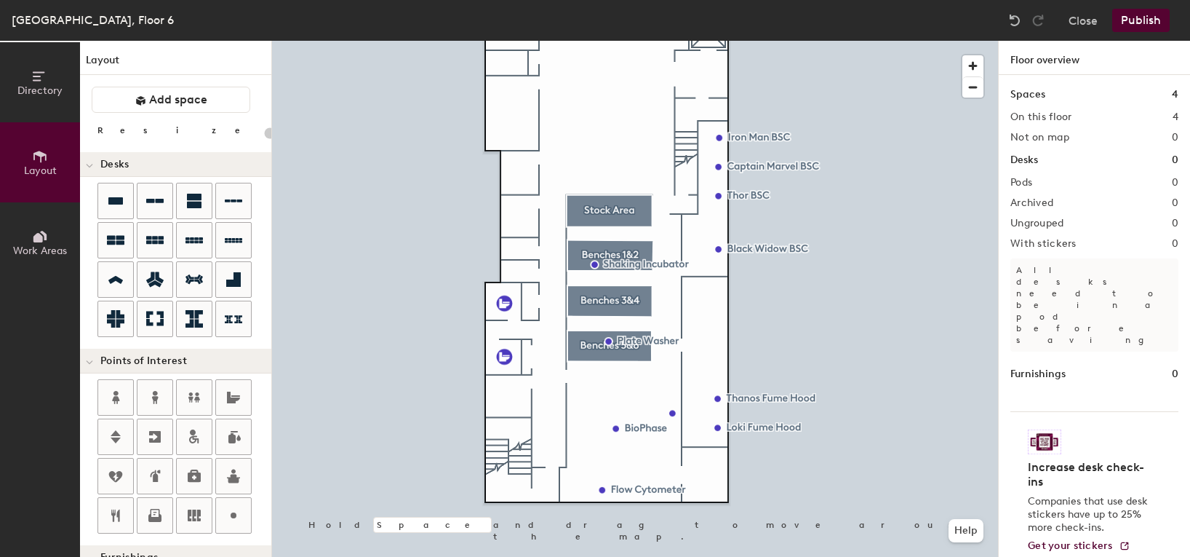
type input "20"
